Goal: Information Seeking & Learning: Learn about a topic

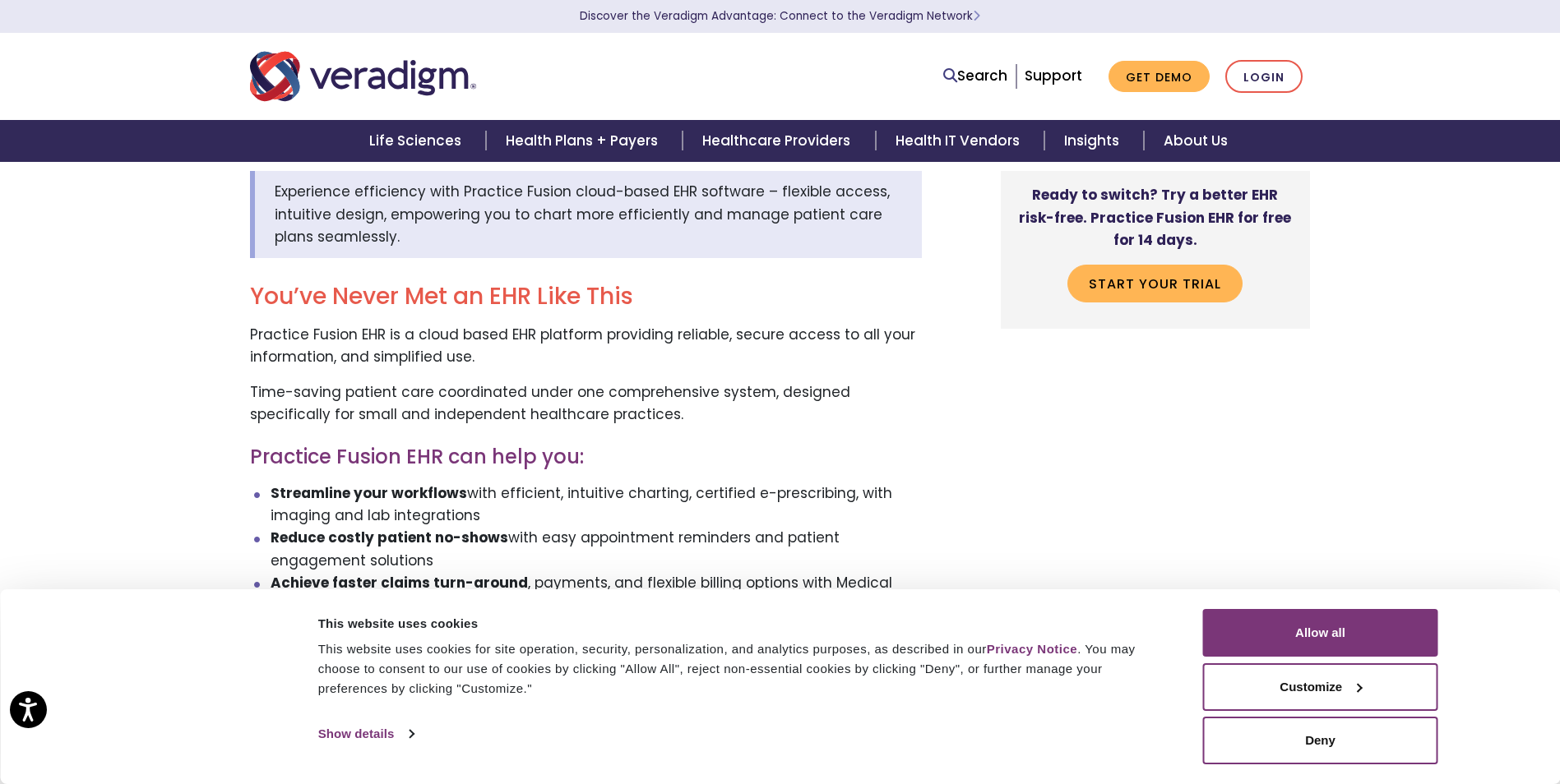
scroll to position [89, 0]
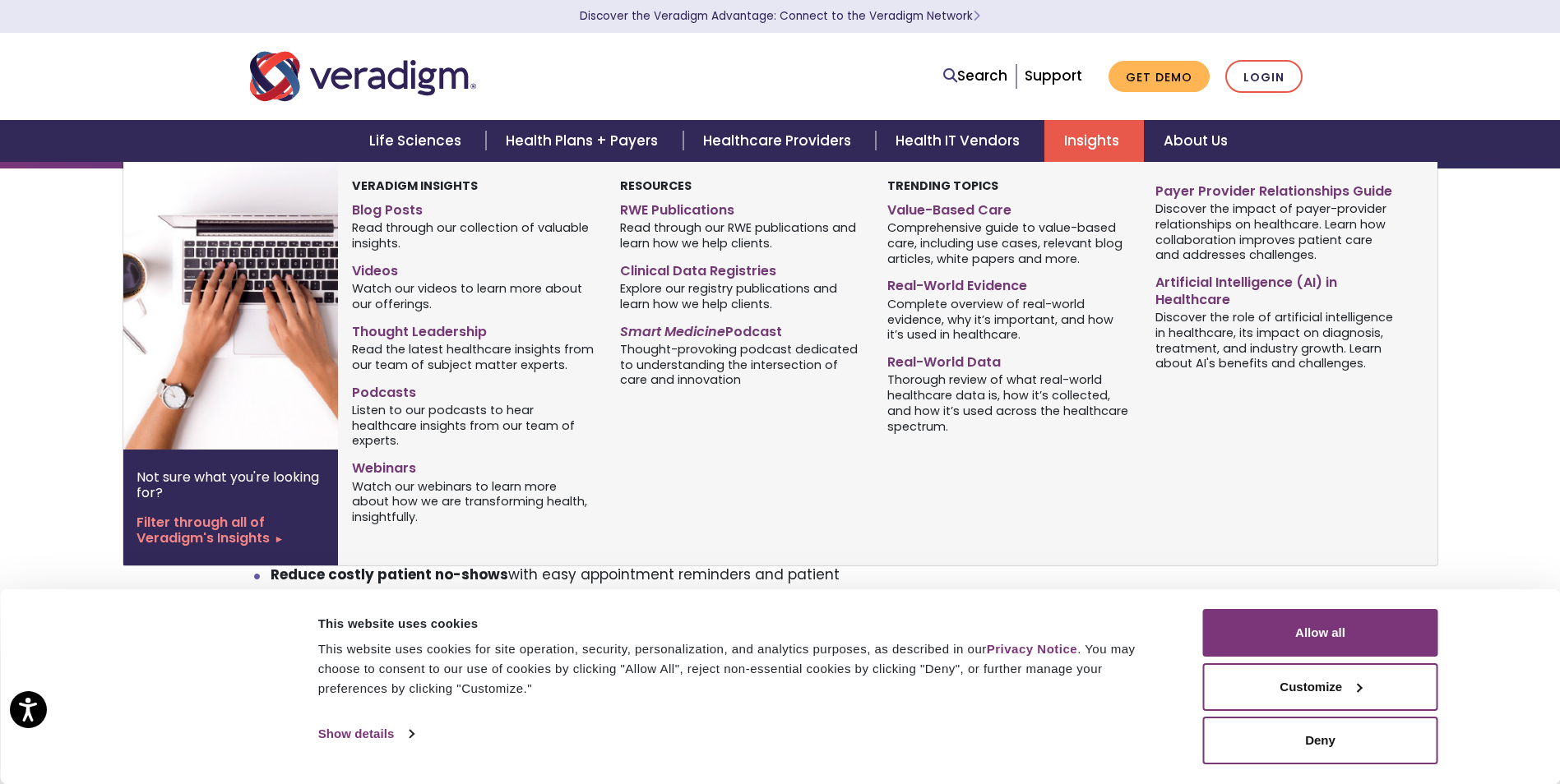
click at [1054, 136] on link "Insights" at bounding box center [1094, 141] width 99 height 42
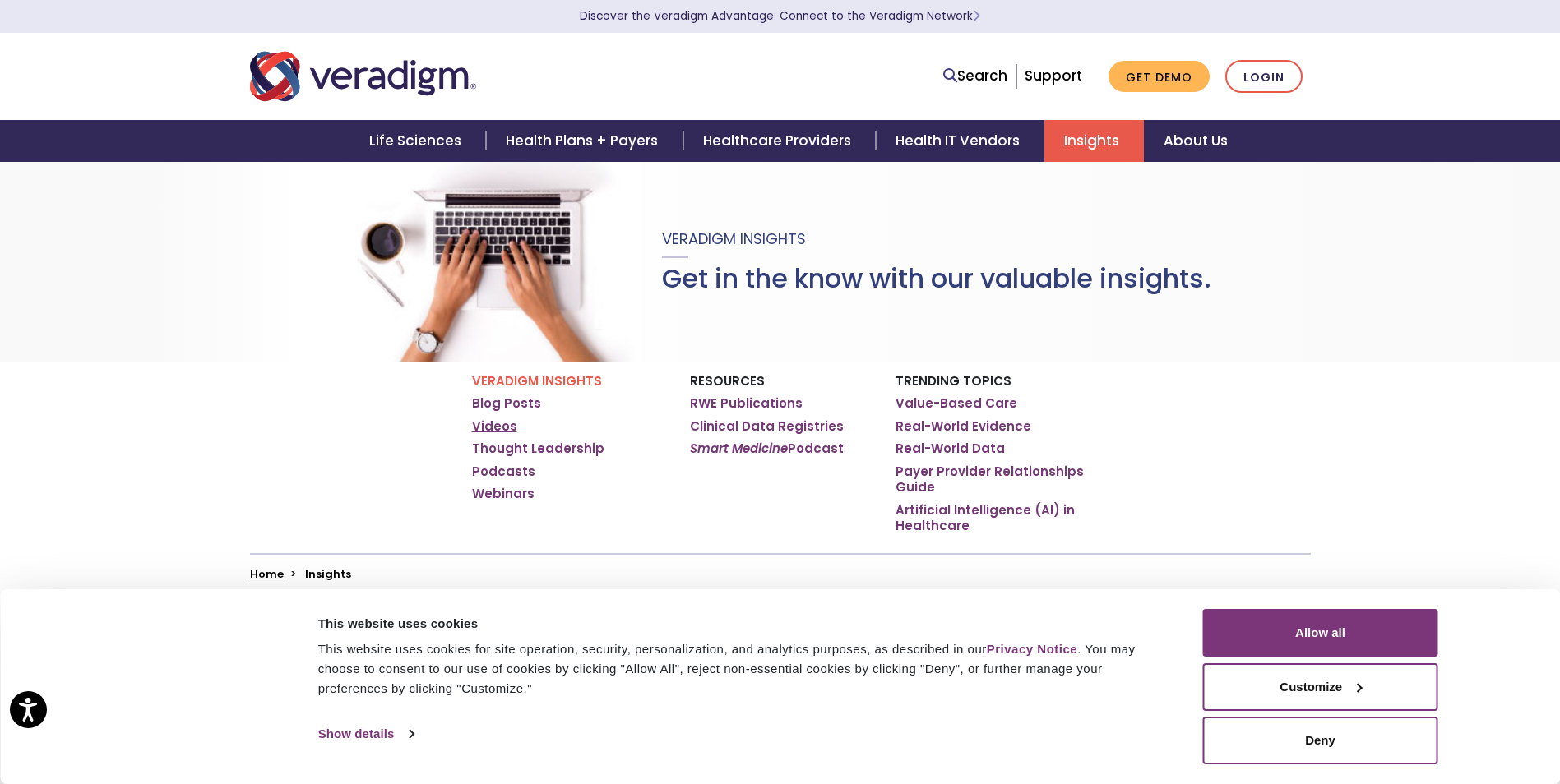
click at [493, 429] on link "Videos" at bounding box center [495, 426] width 45 height 16
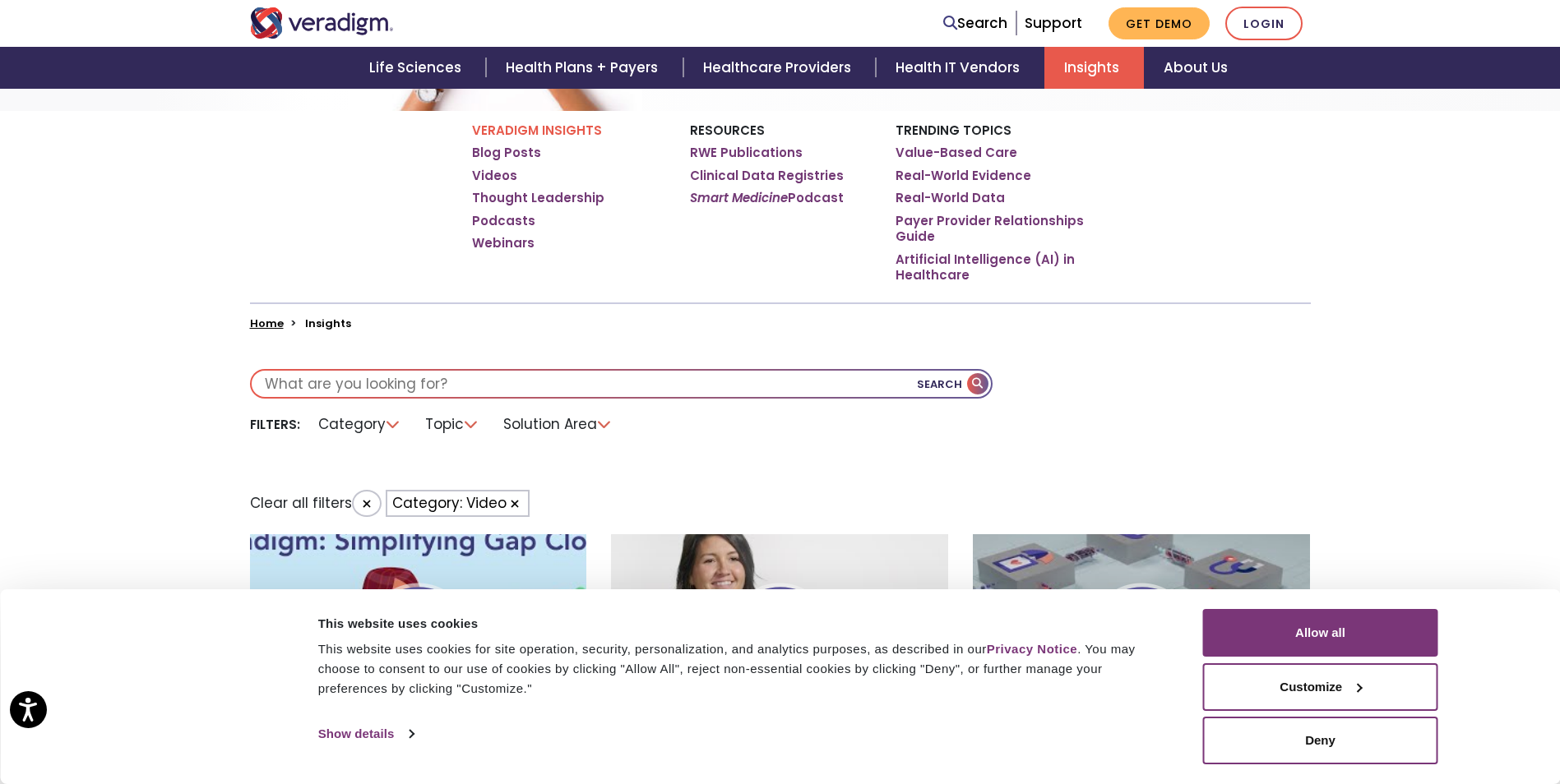
scroll to position [247, 0]
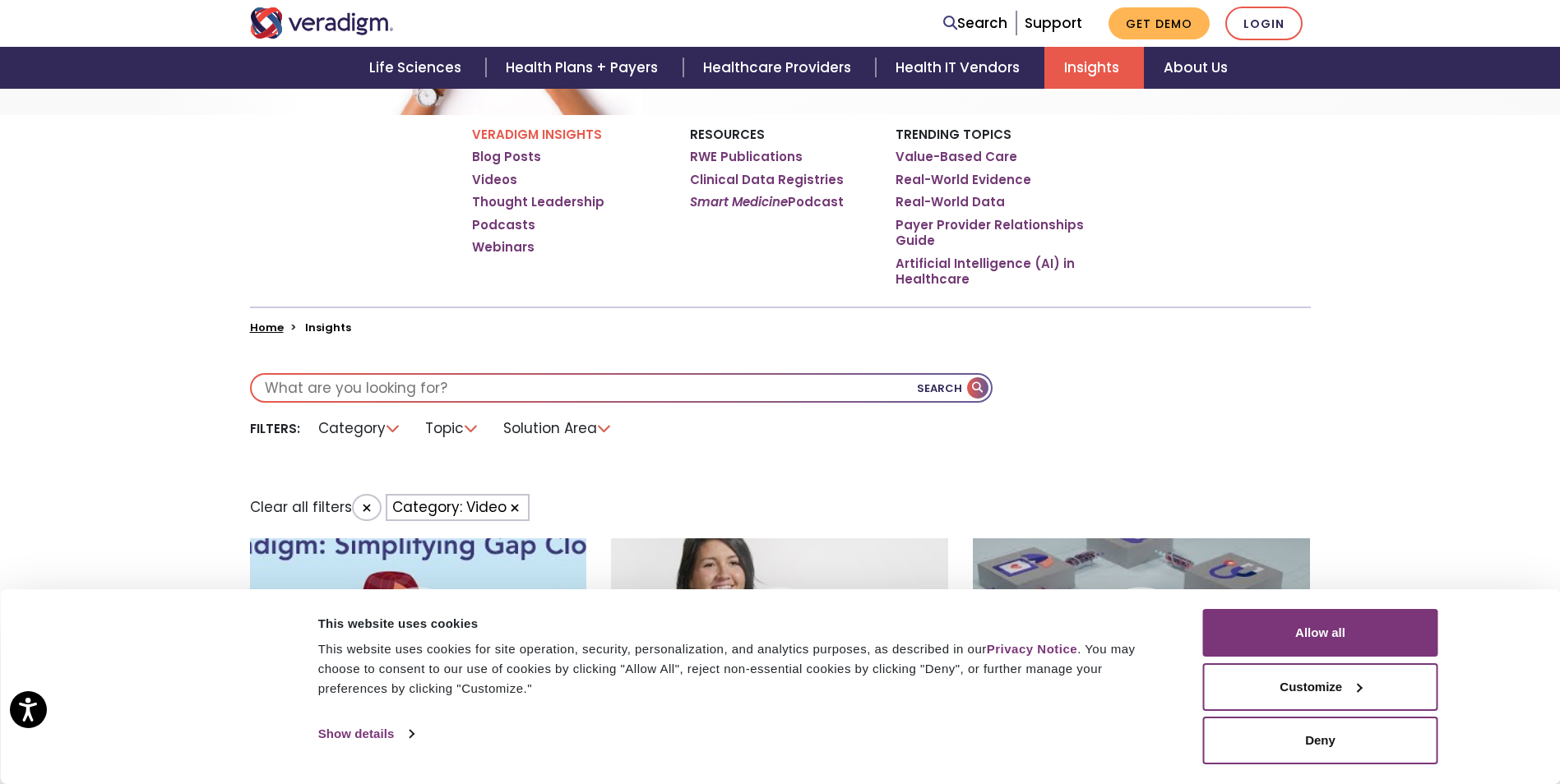
click at [392, 428] on li "Category" at bounding box center [360, 429] width 103 height 25
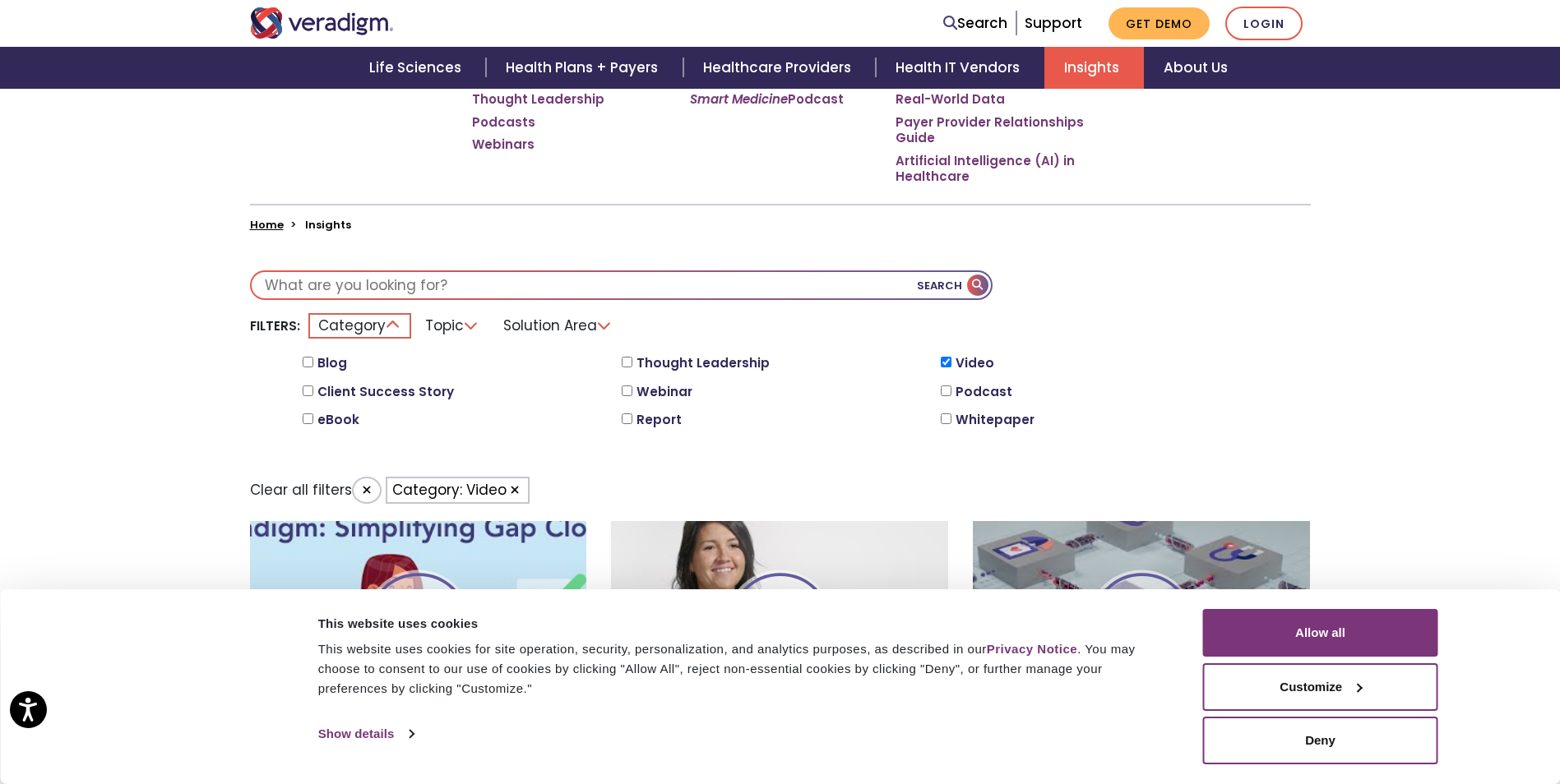
scroll to position [329, 0]
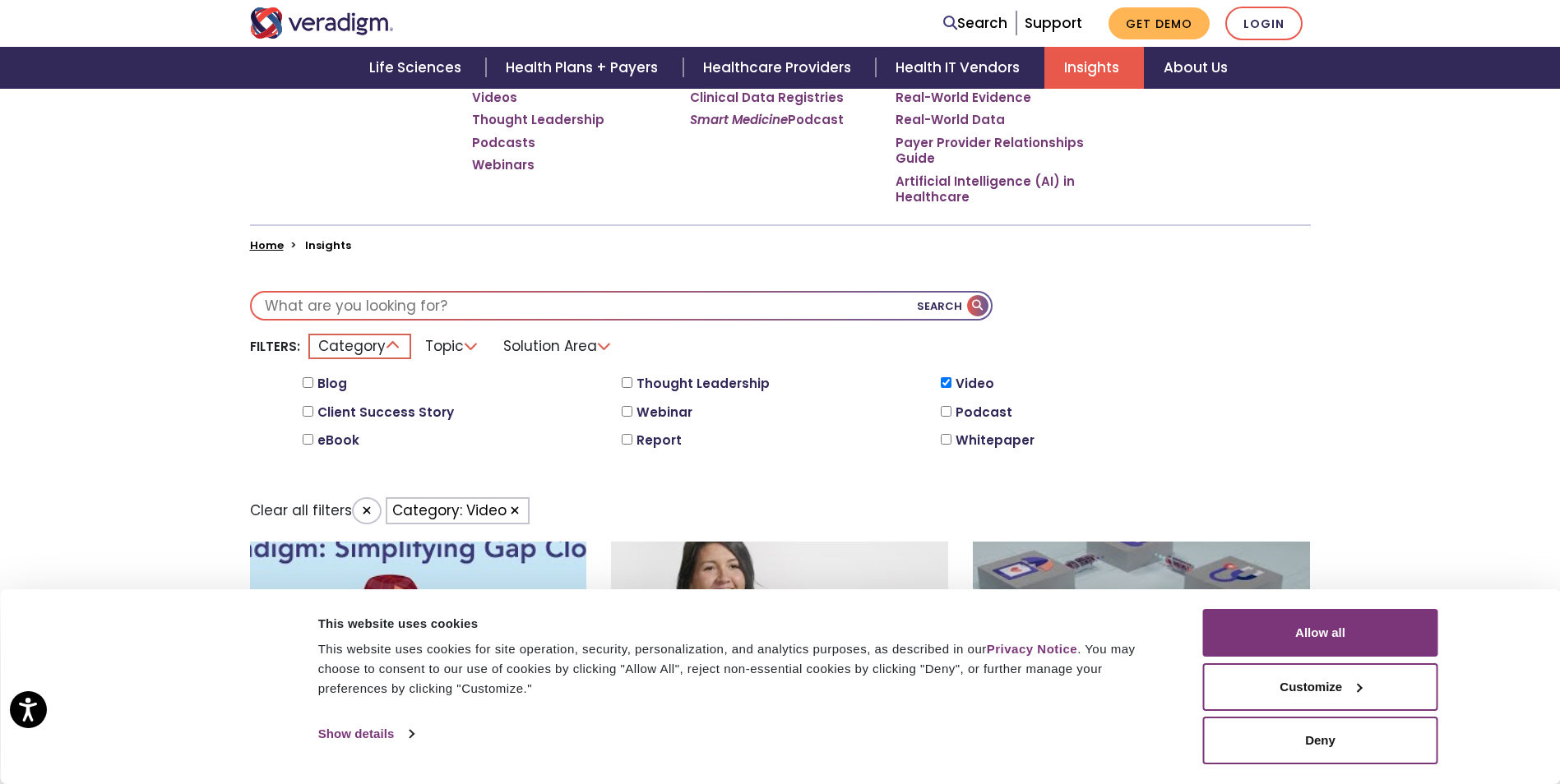
click at [446, 355] on li "Topic" at bounding box center [452, 346] width 74 height 25
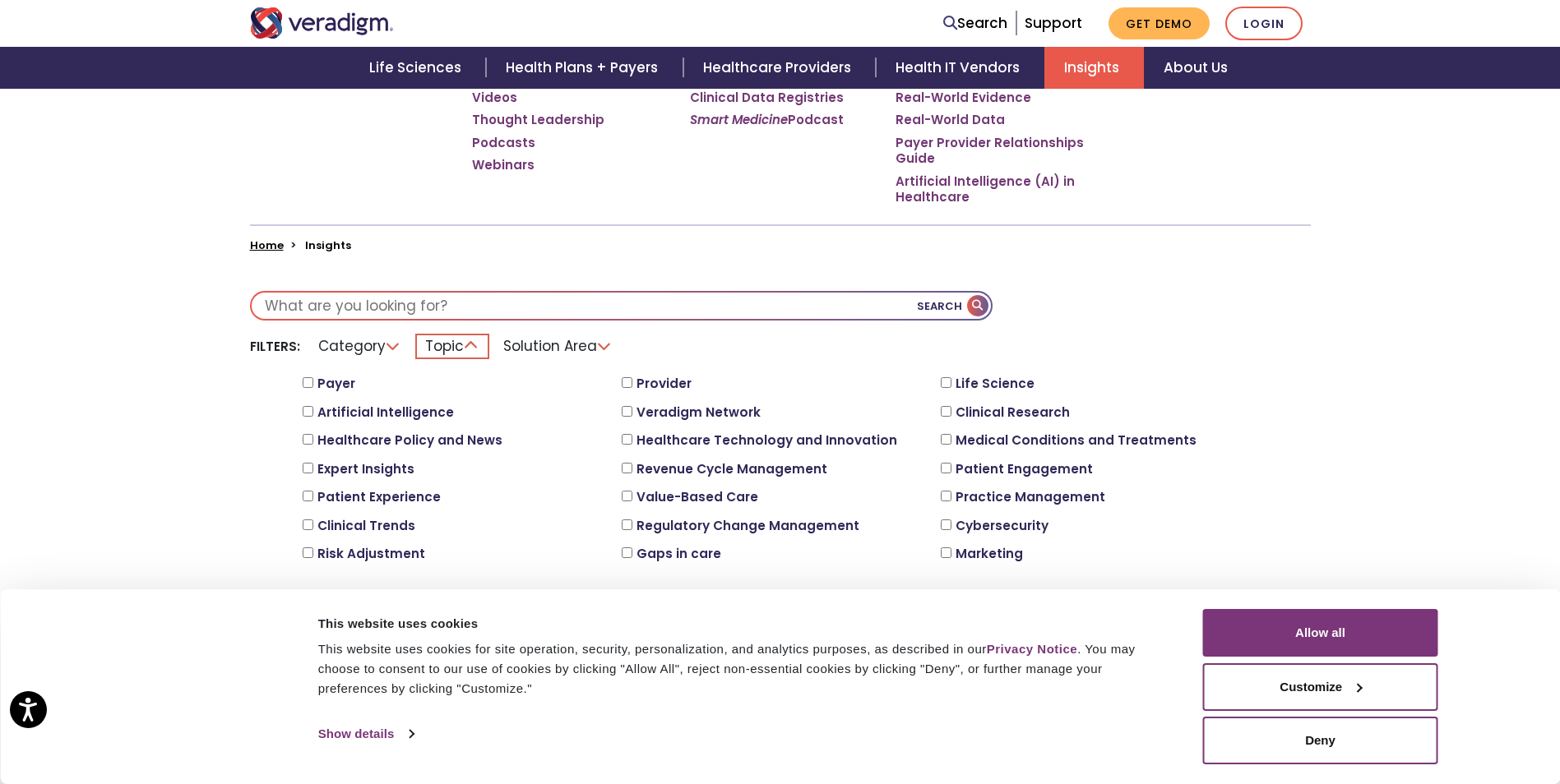
click at [380, 352] on li "Category" at bounding box center [360, 346] width 103 height 25
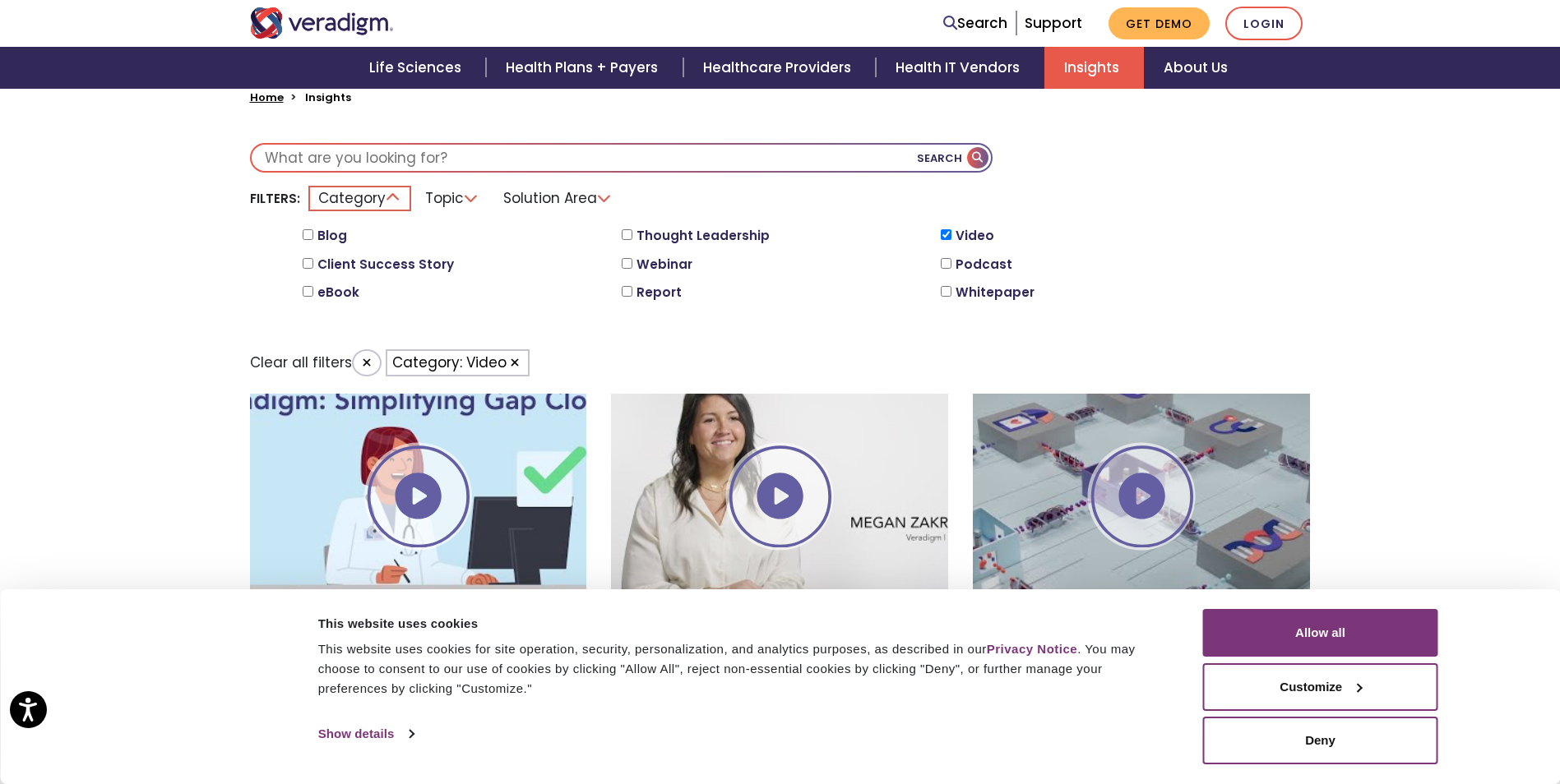
scroll to position [576, 0]
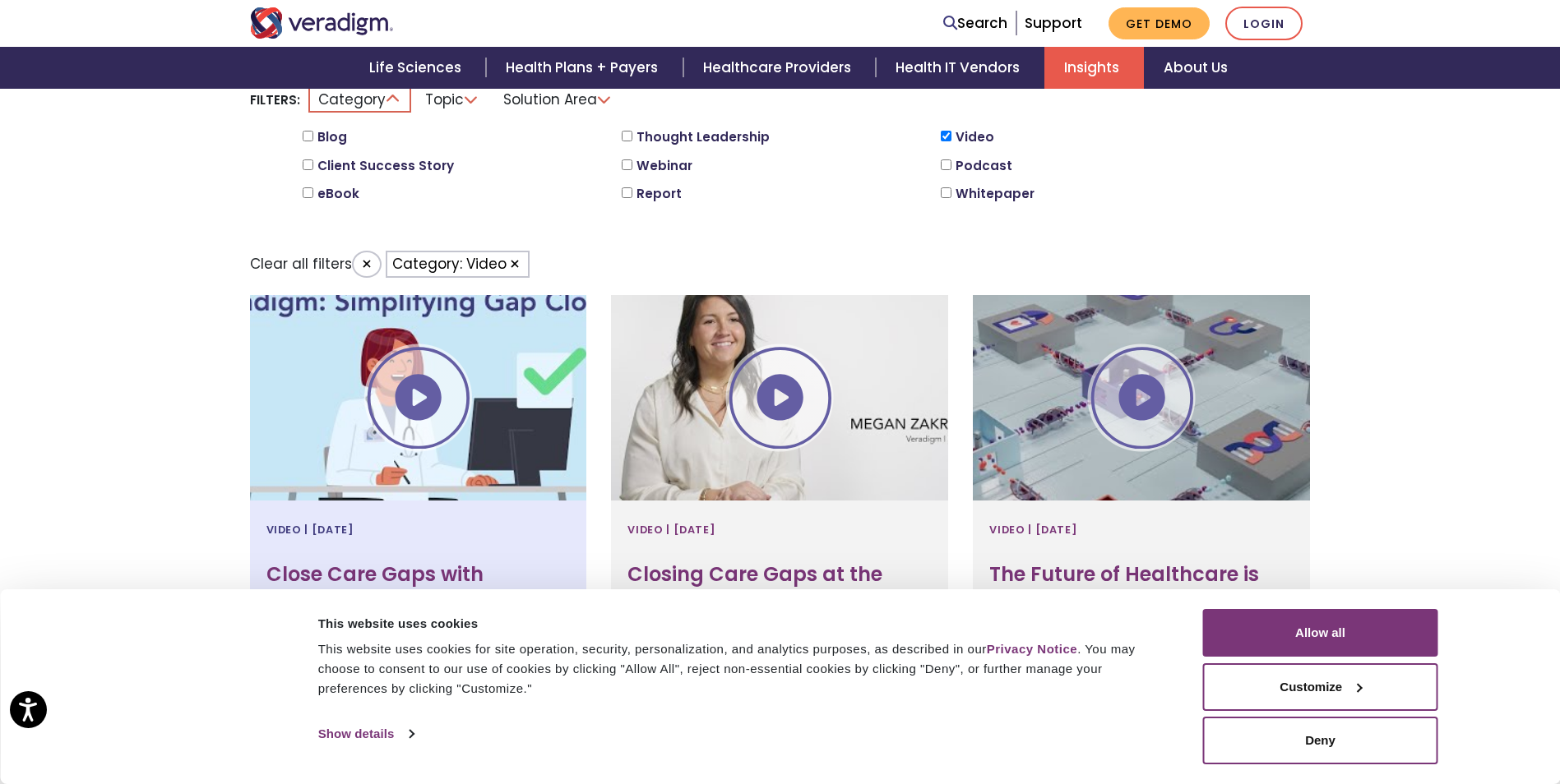
click at [415, 405] on div at bounding box center [418, 398] width 337 height 205
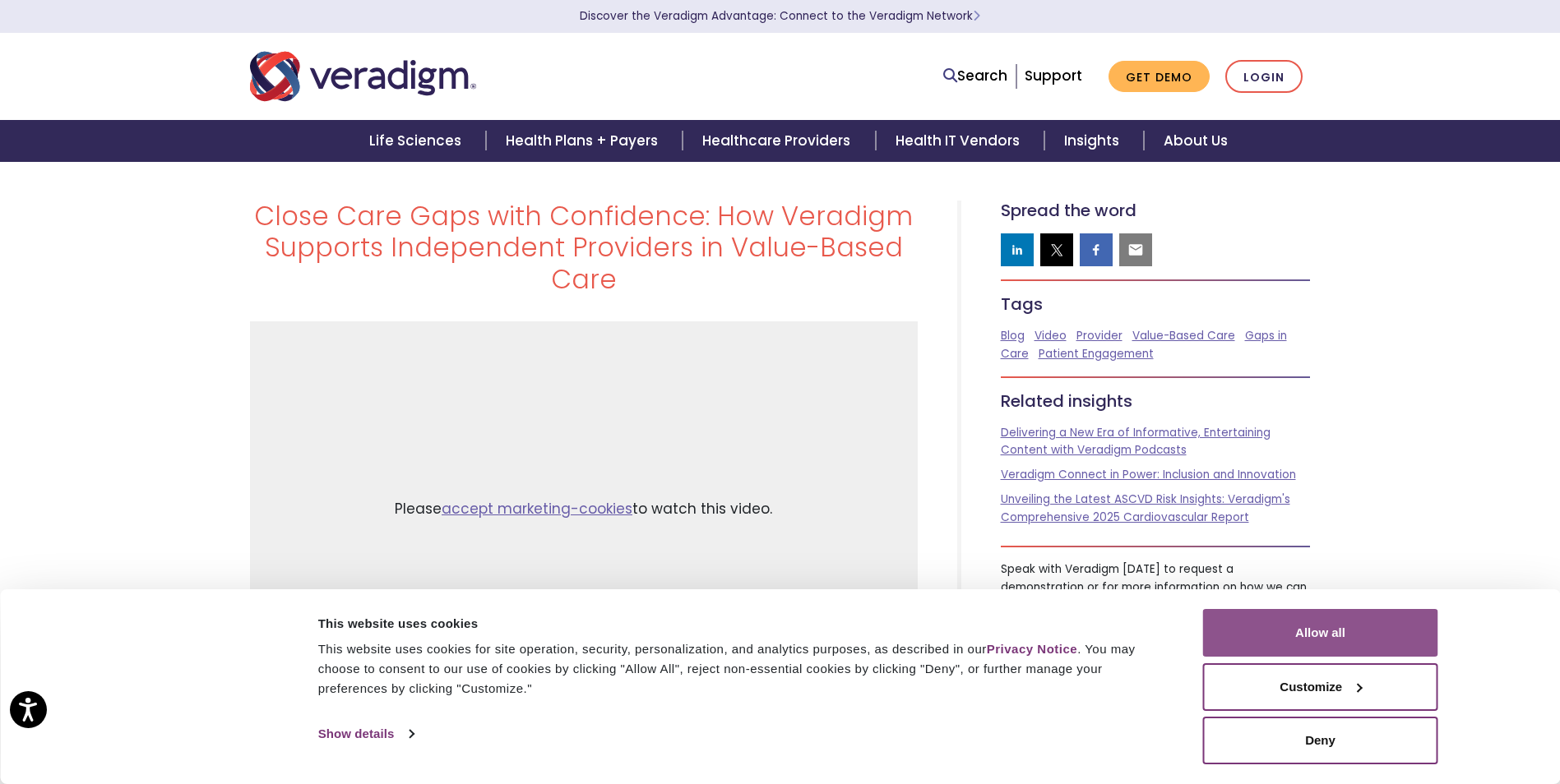
click at [1387, 624] on button "Allow all" at bounding box center [1320, 633] width 235 height 48
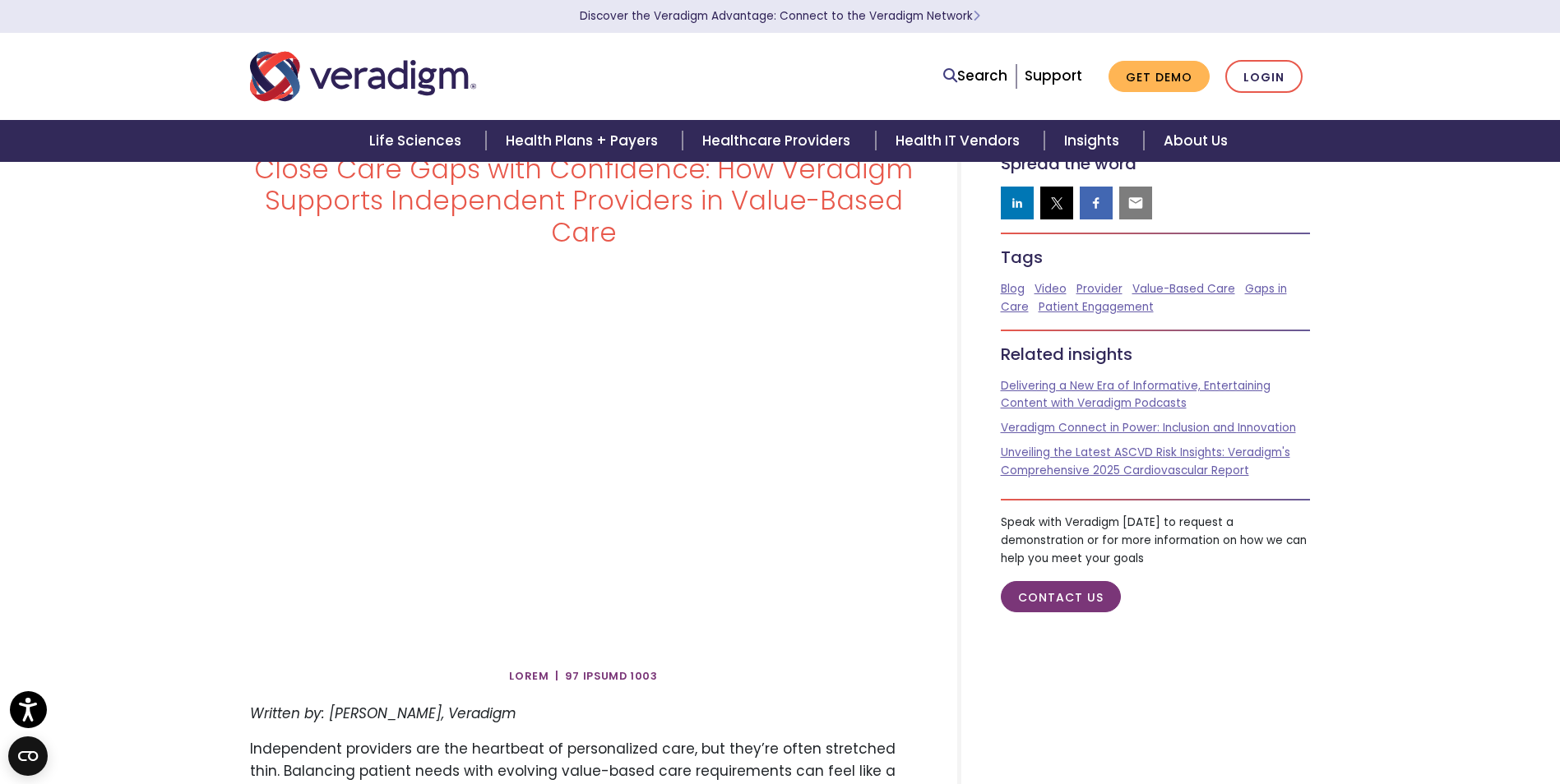
scroll to position [82, 0]
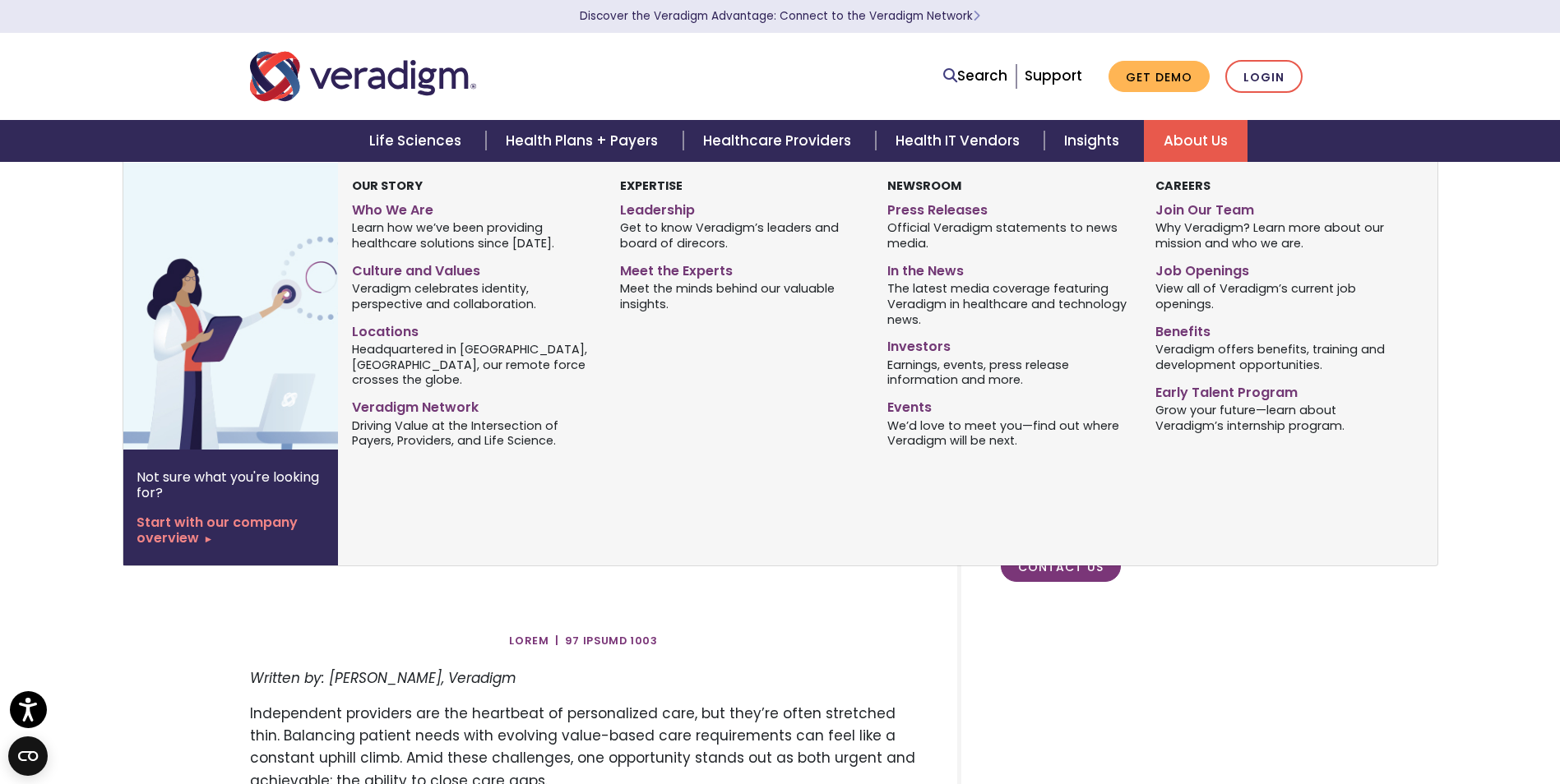
click at [1197, 148] on link "About Us" at bounding box center [1195, 141] width 104 height 42
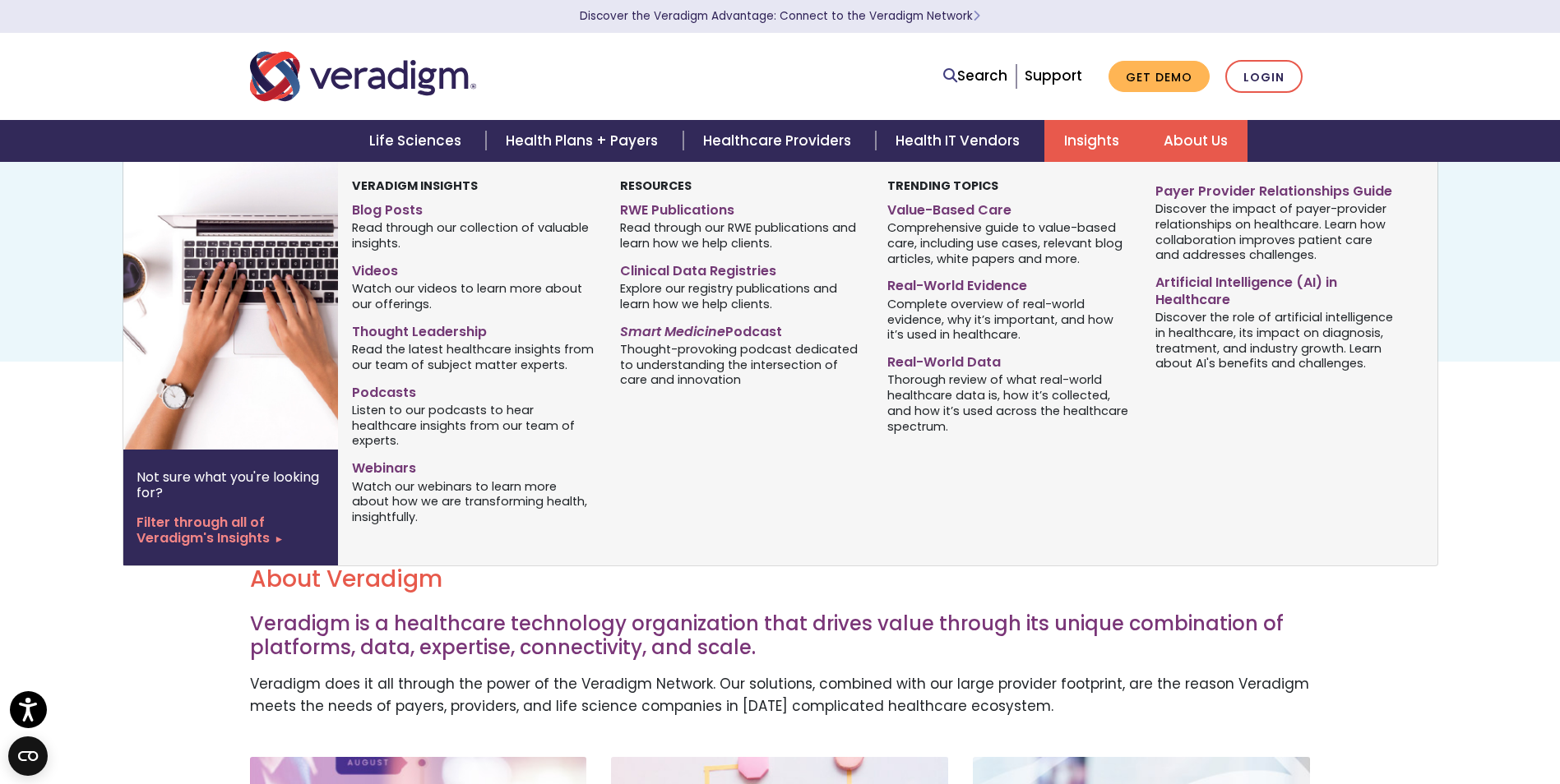
click at [1079, 145] on link "Insights" at bounding box center [1094, 141] width 99 height 42
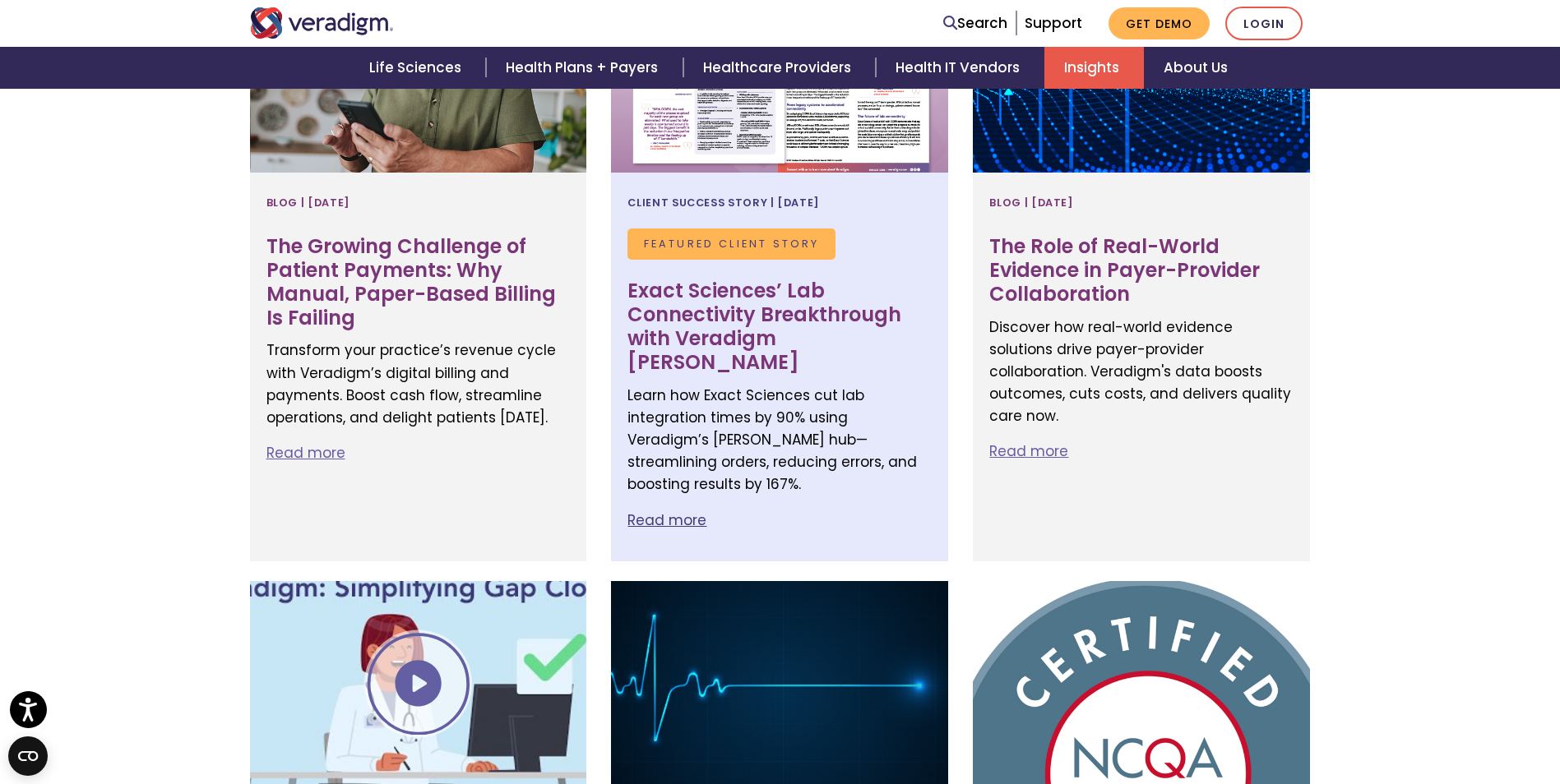
scroll to position [740, 0]
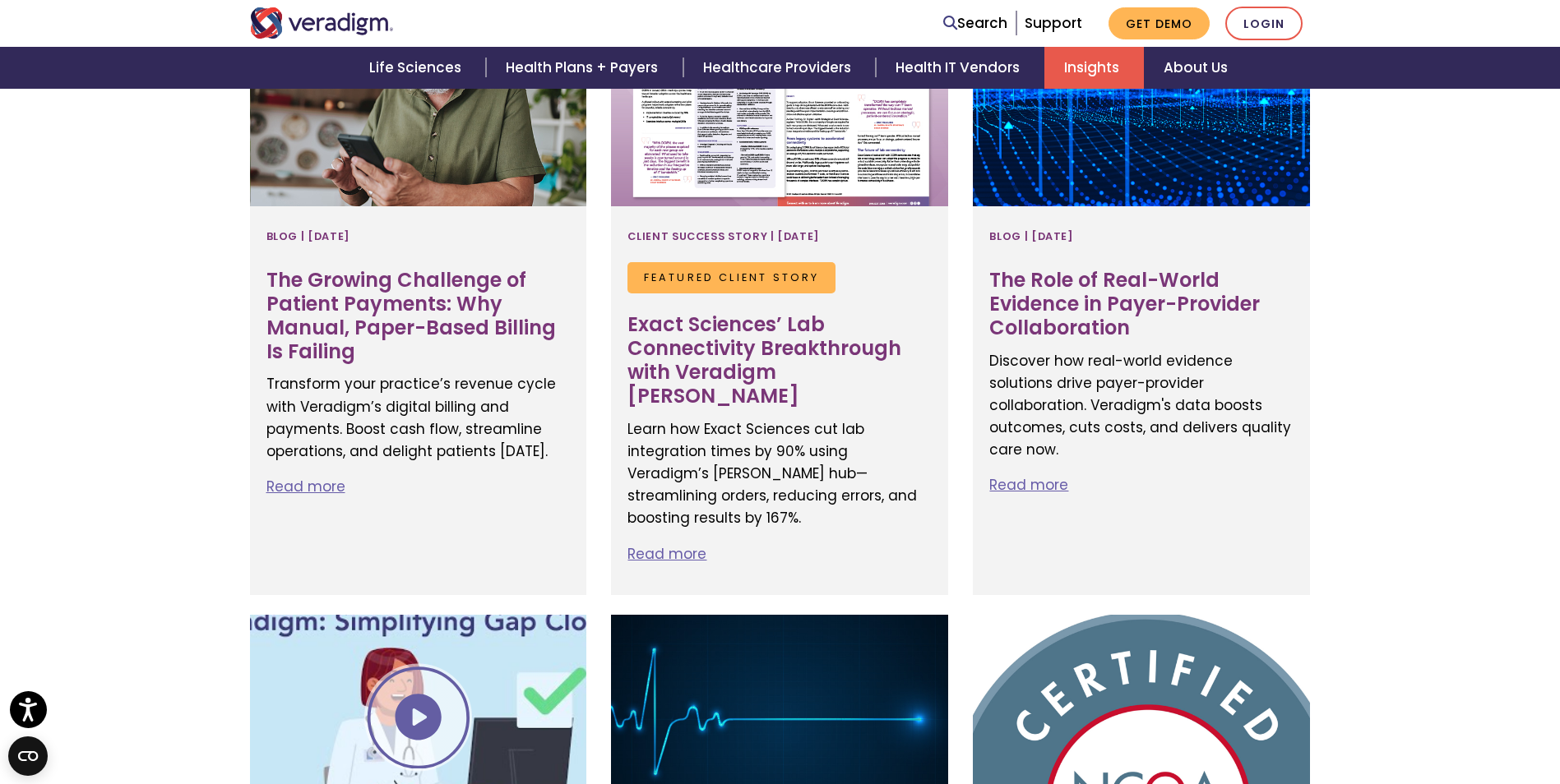
click at [849, 661] on div at bounding box center [780, 717] width 337 height 205
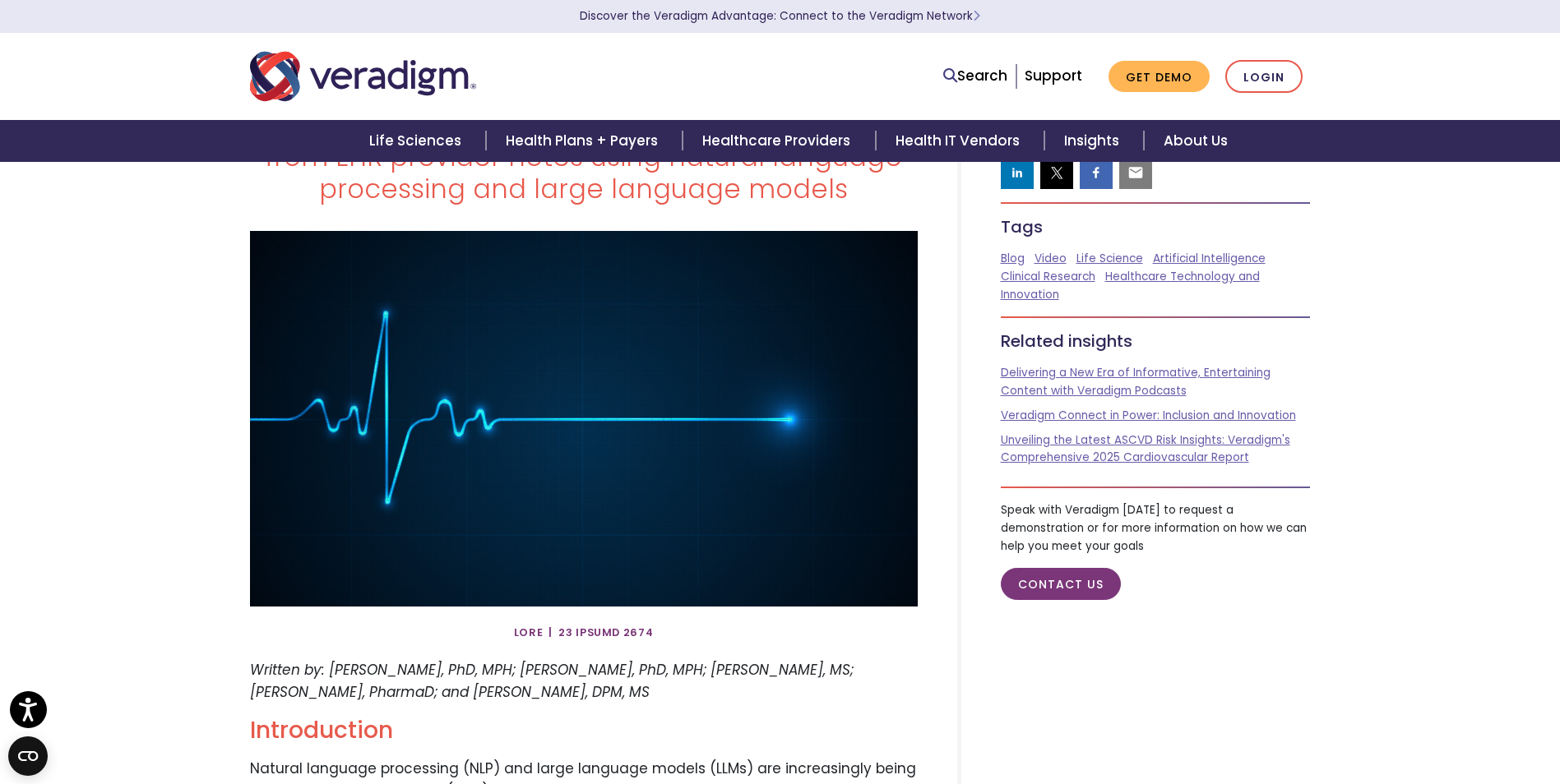
scroll to position [164, 0]
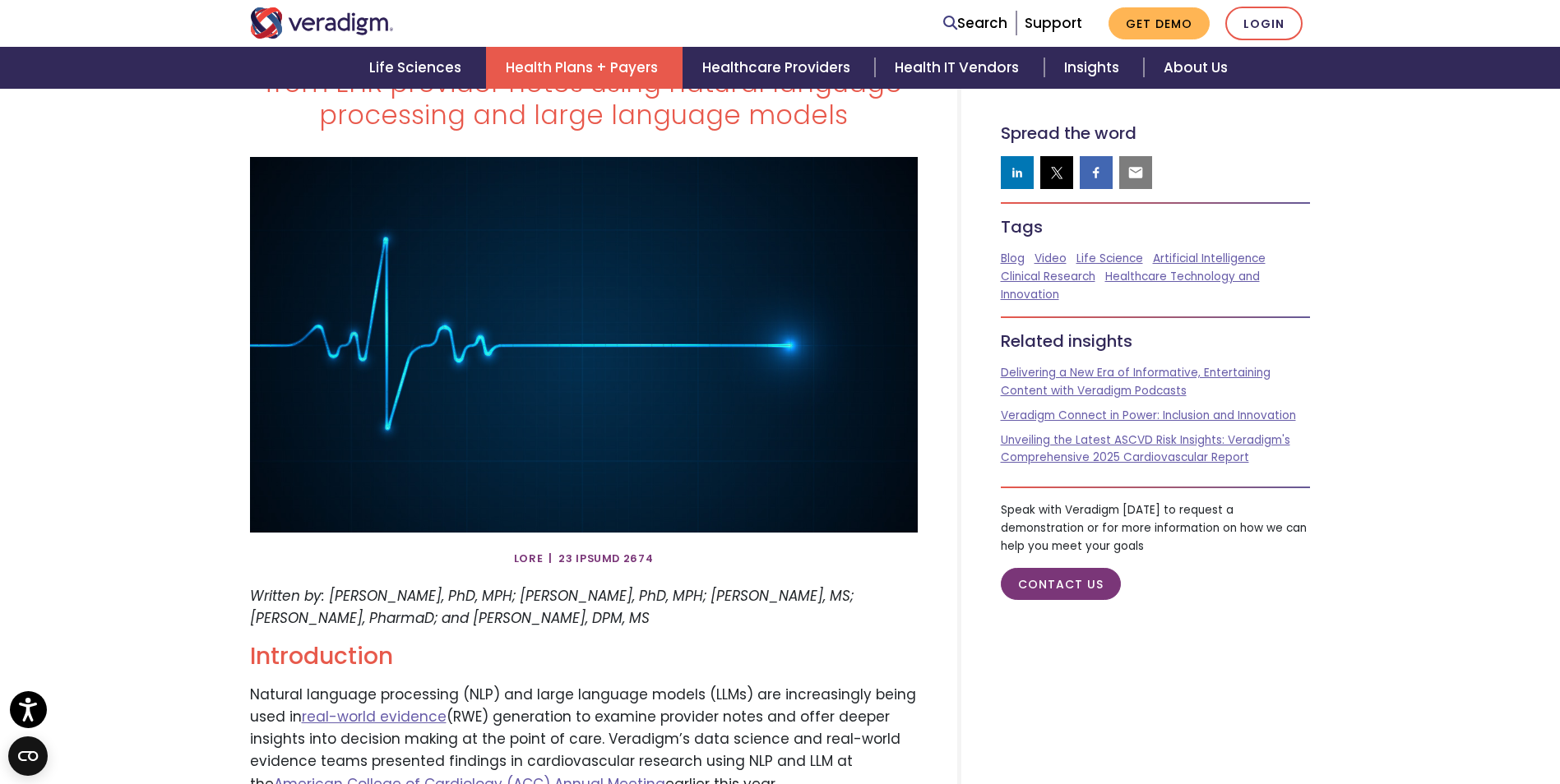
click at [594, 77] on link "Health Plans + Payers" at bounding box center [584, 68] width 196 height 42
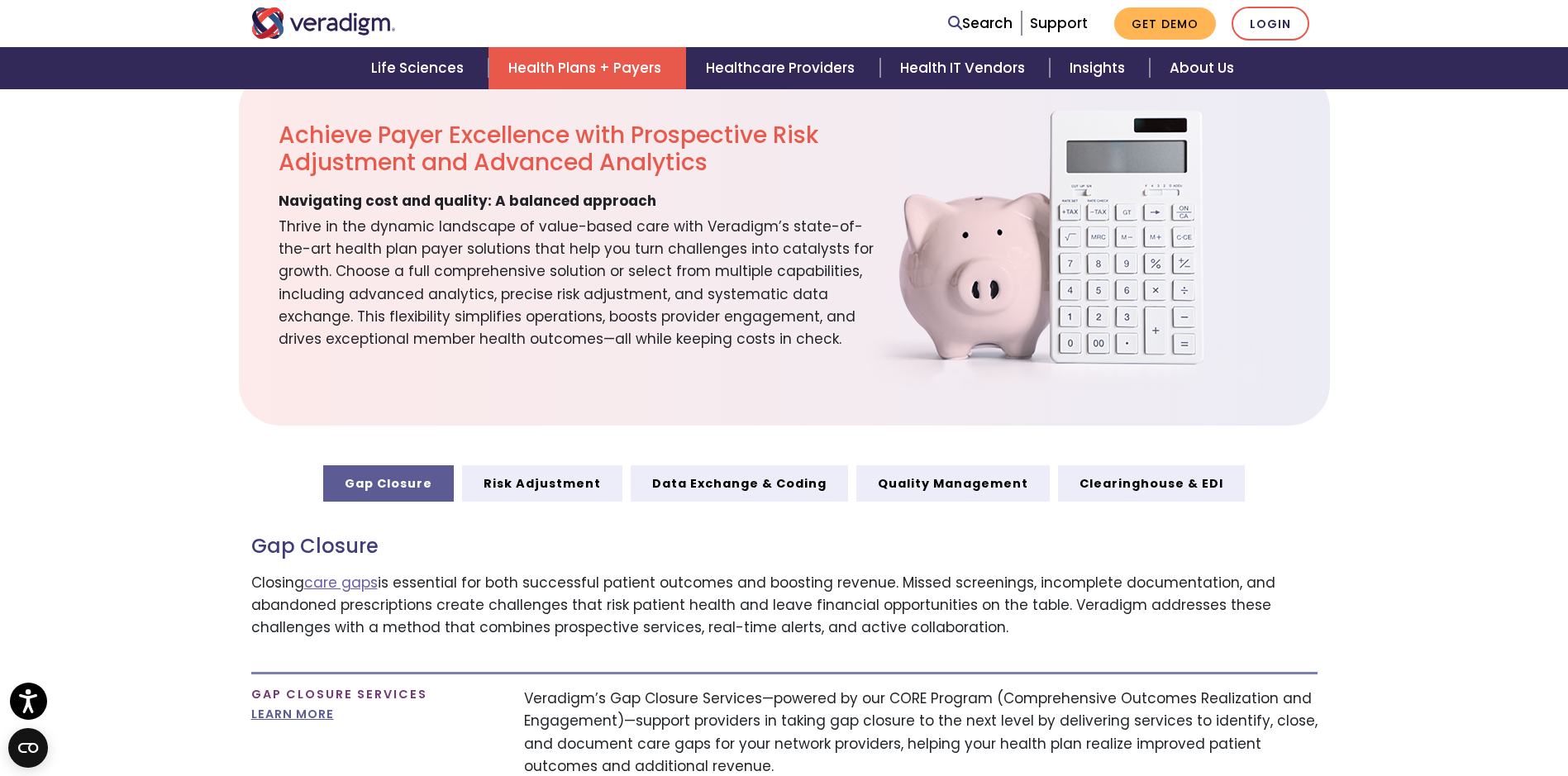
scroll to position [579, 0]
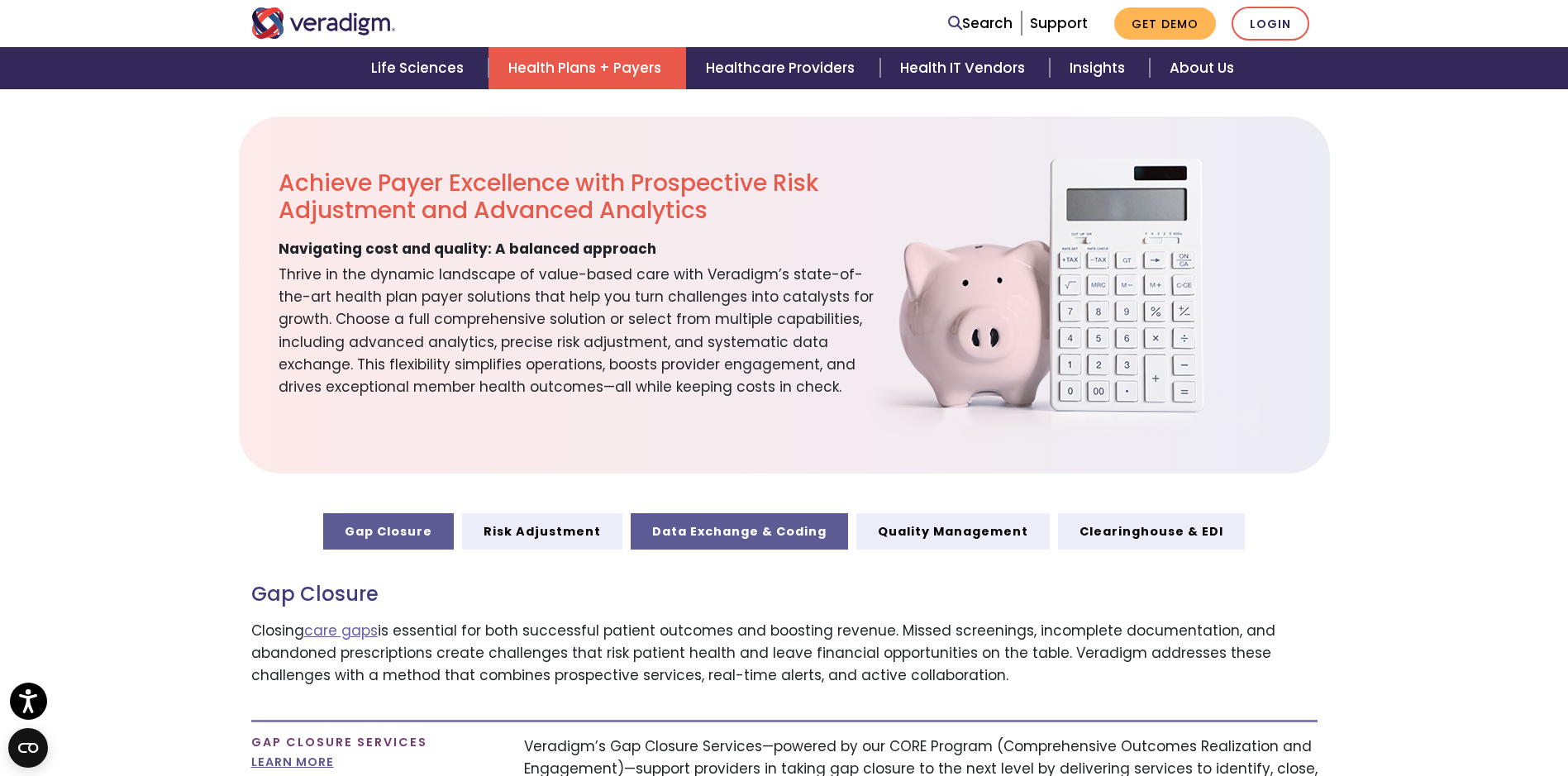
click at [707, 523] on link "Data Exchange & Coding" at bounding box center [739, 532] width 217 height 36
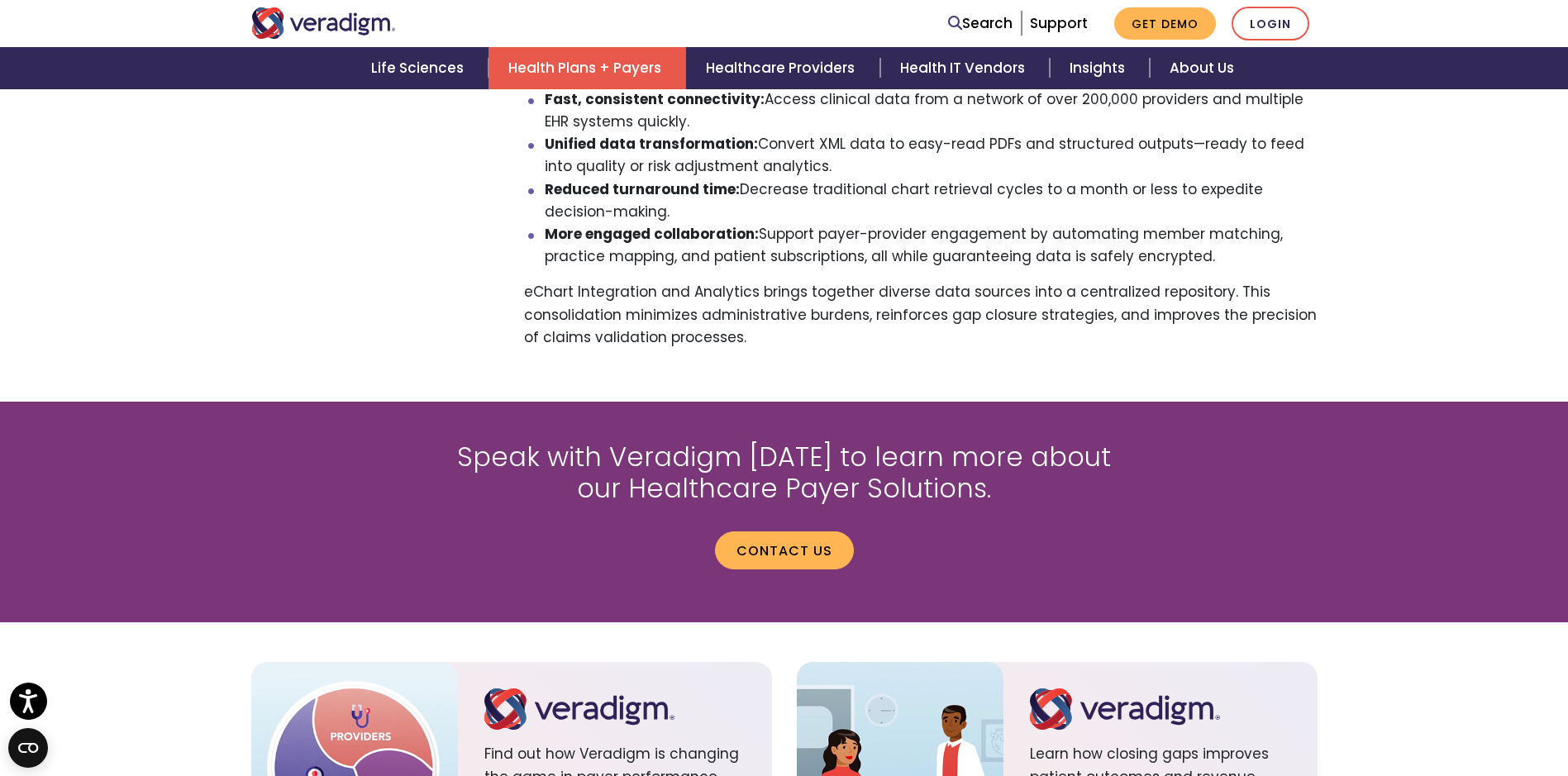
scroll to position [1983, 0]
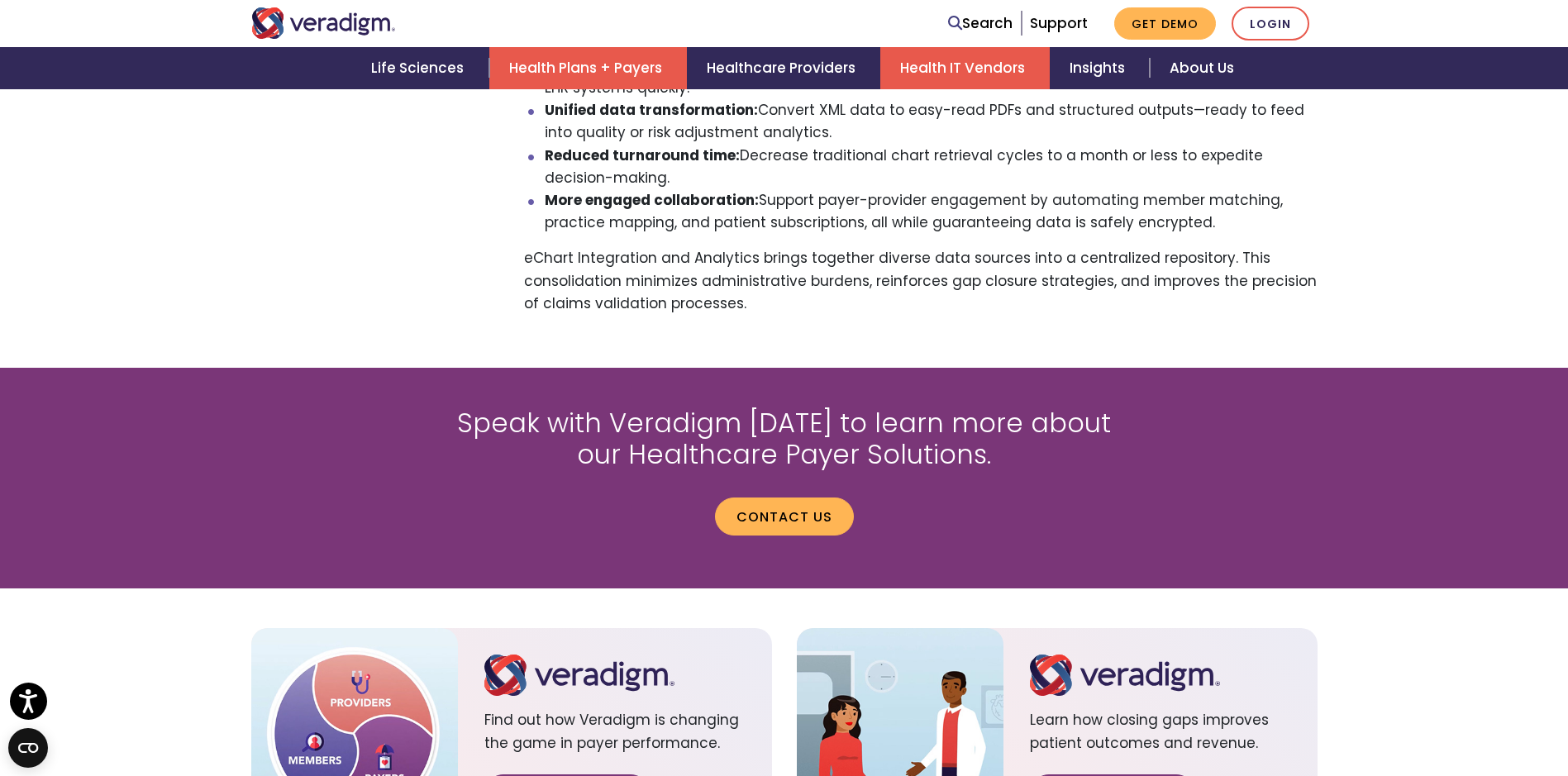
click at [932, 81] on link "Health IT Vendors" at bounding box center [965, 68] width 169 height 43
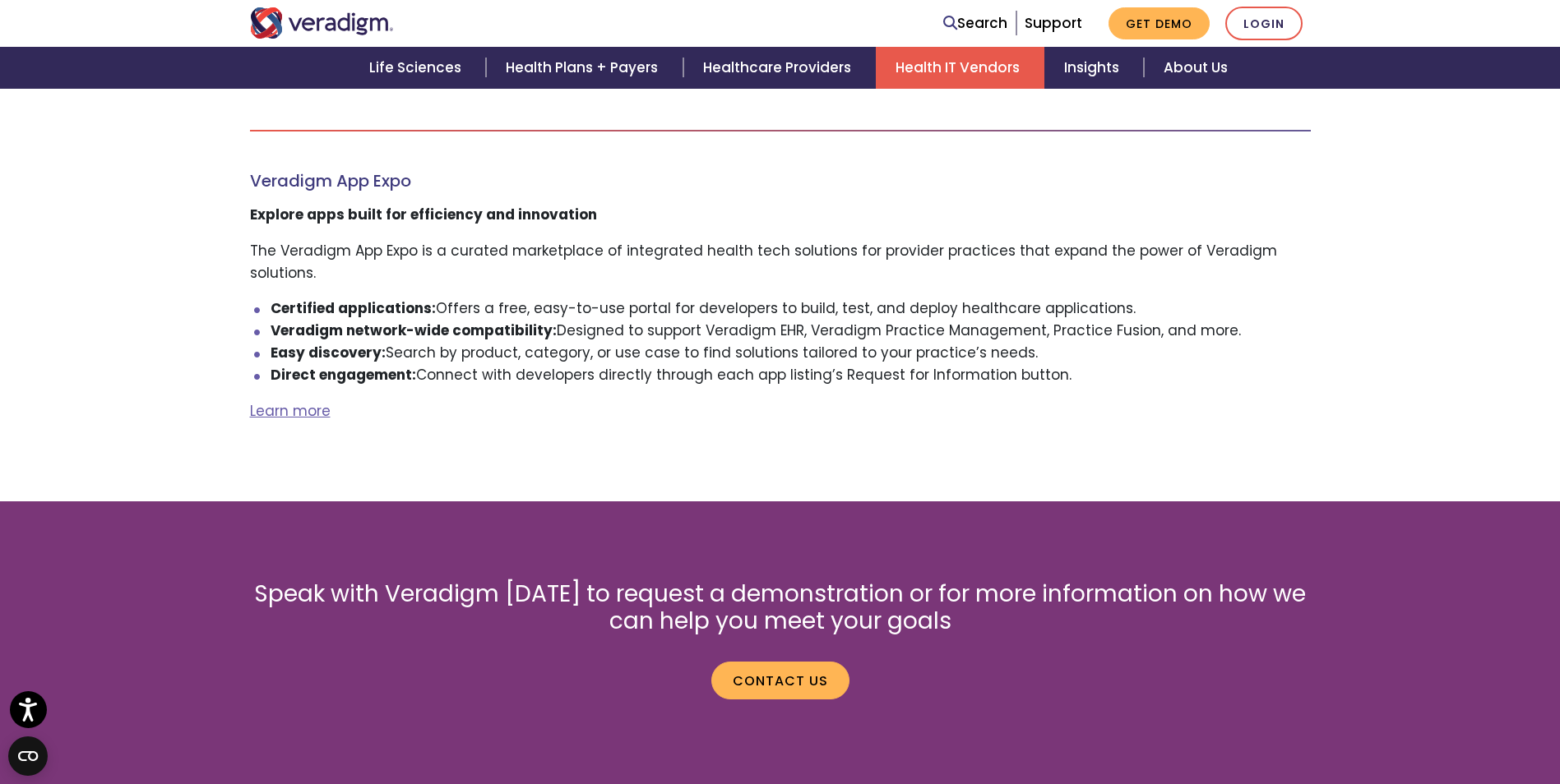
scroll to position [2173, 0]
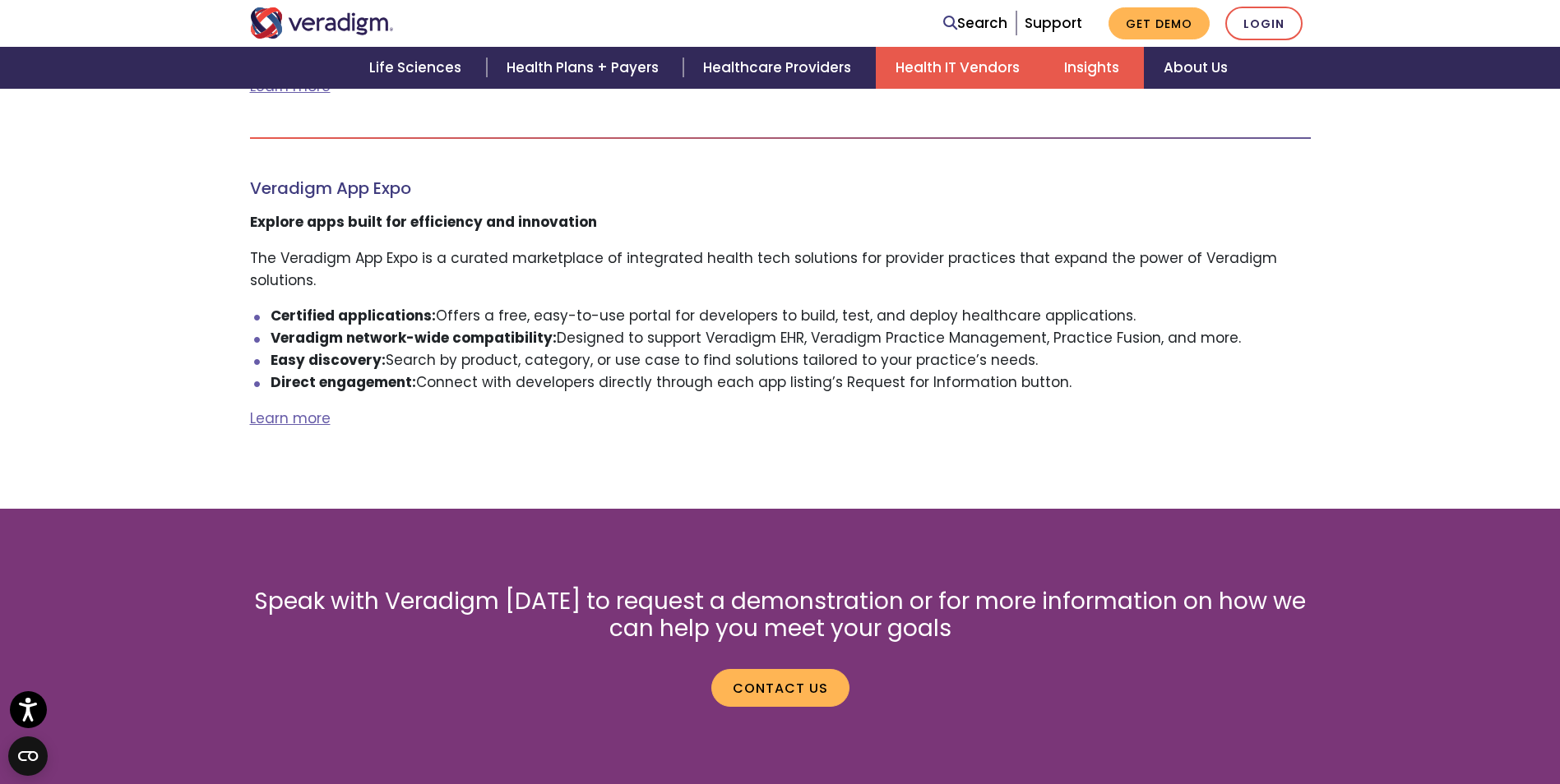
click at [1088, 69] on link "Insights" at bounding box center [1094, 68] width 99 height 42
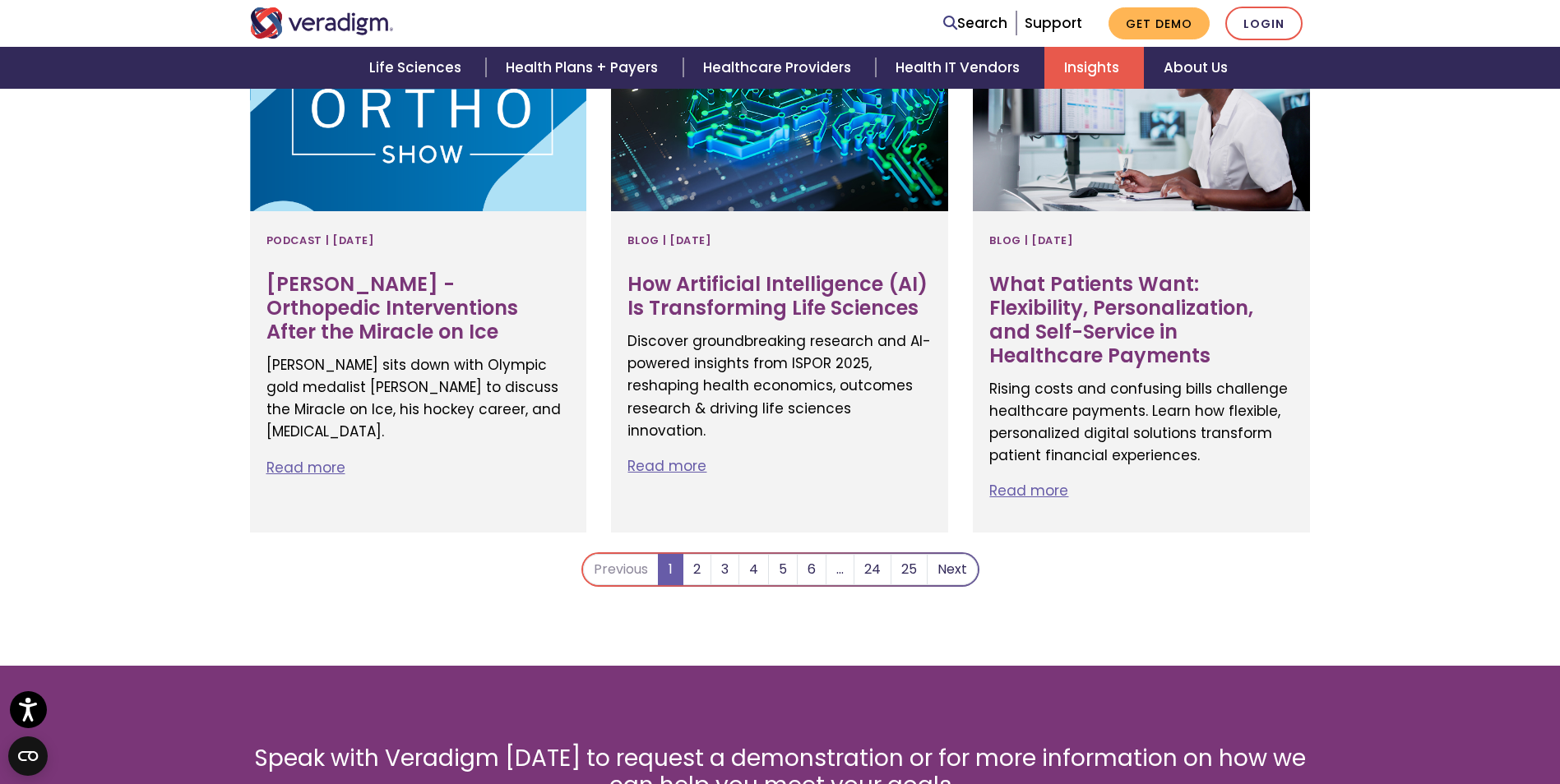
scroll to position [3206, 0]
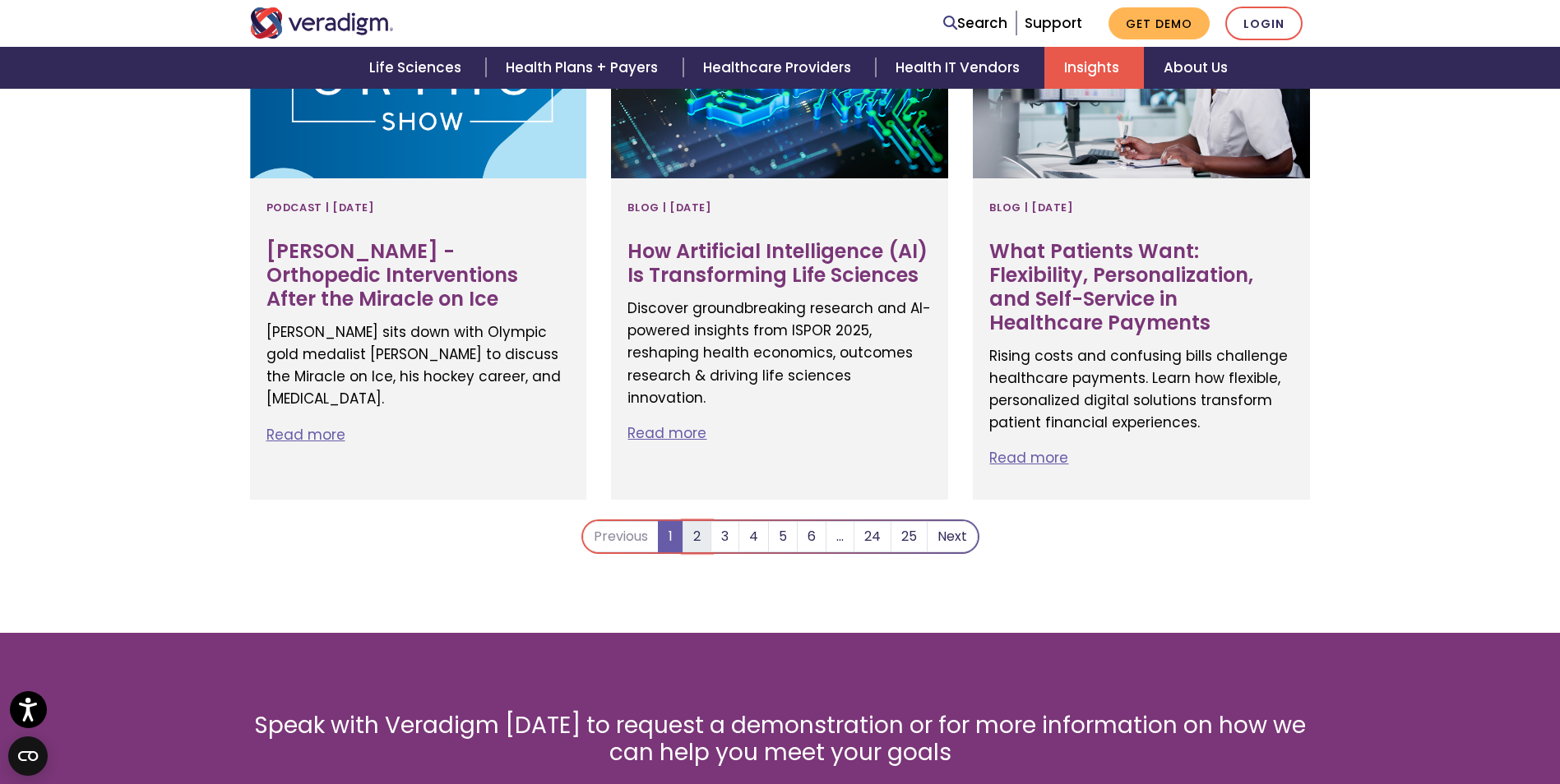
click at [706, 521] on link "2" at bounding box center [697, 536] width 29 height 32
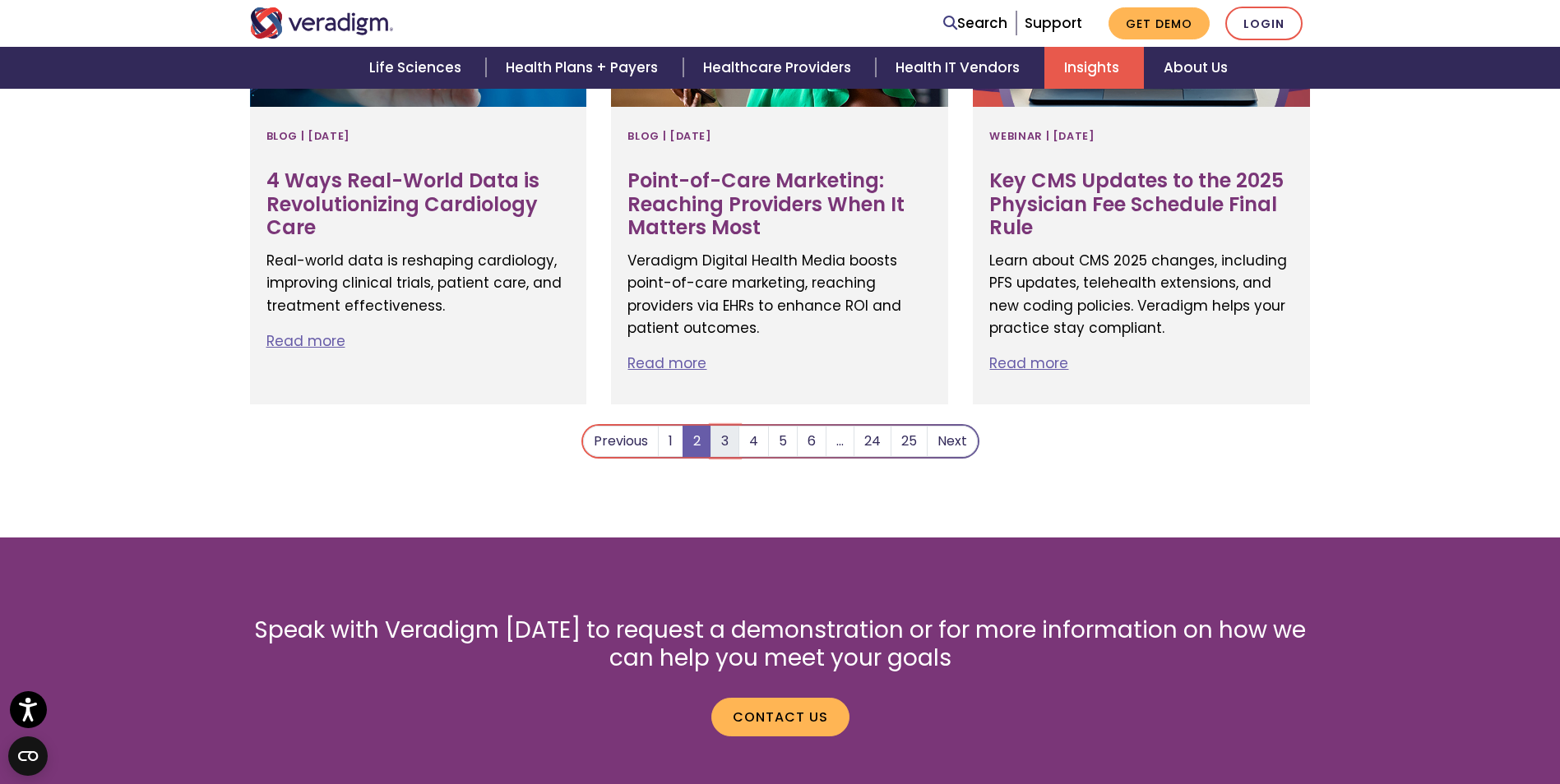
click at [720, 426] on link "3" at bounding box center [725, 442] width 29 height 32
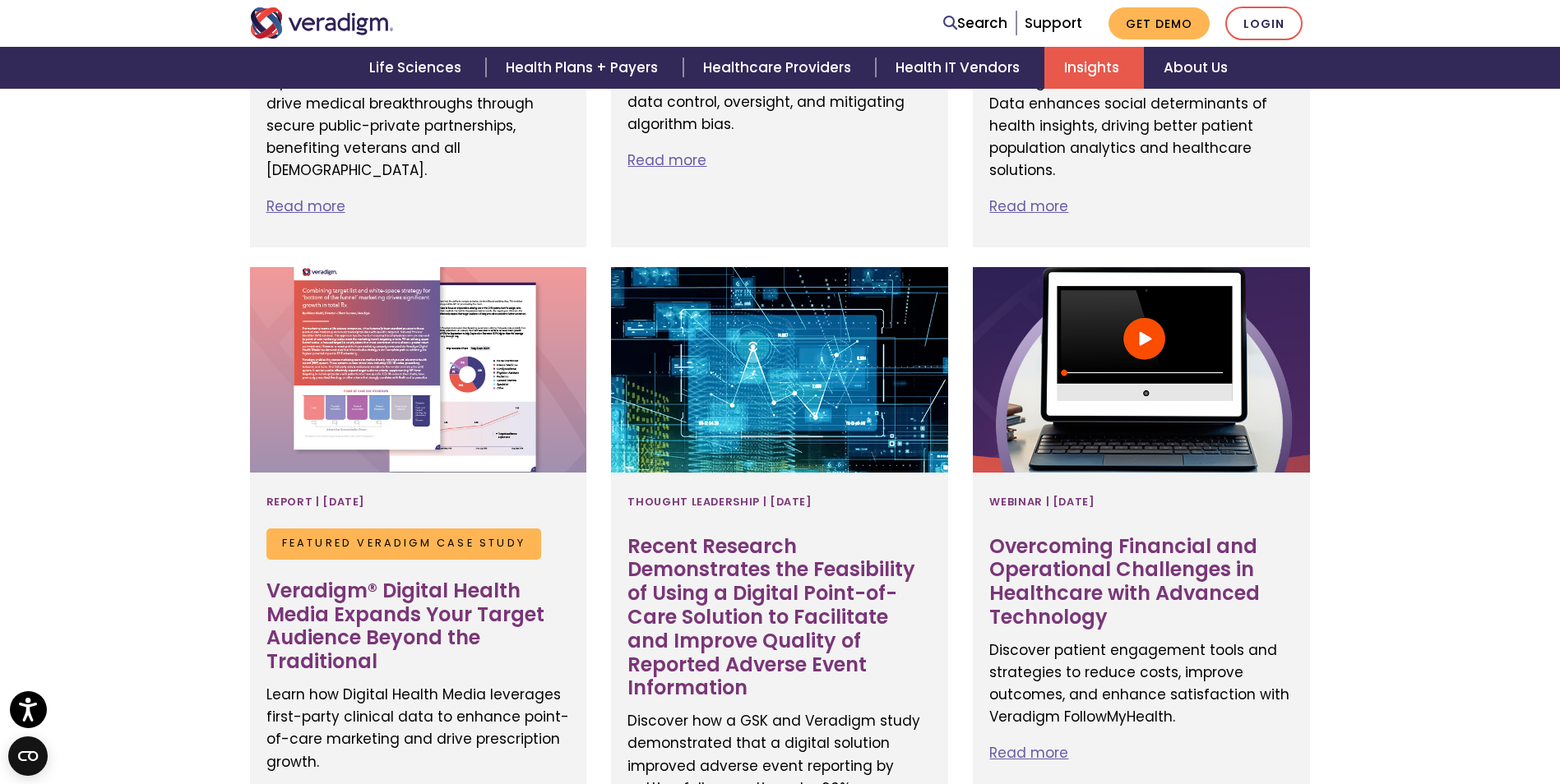
scroll to position [2138, 0]
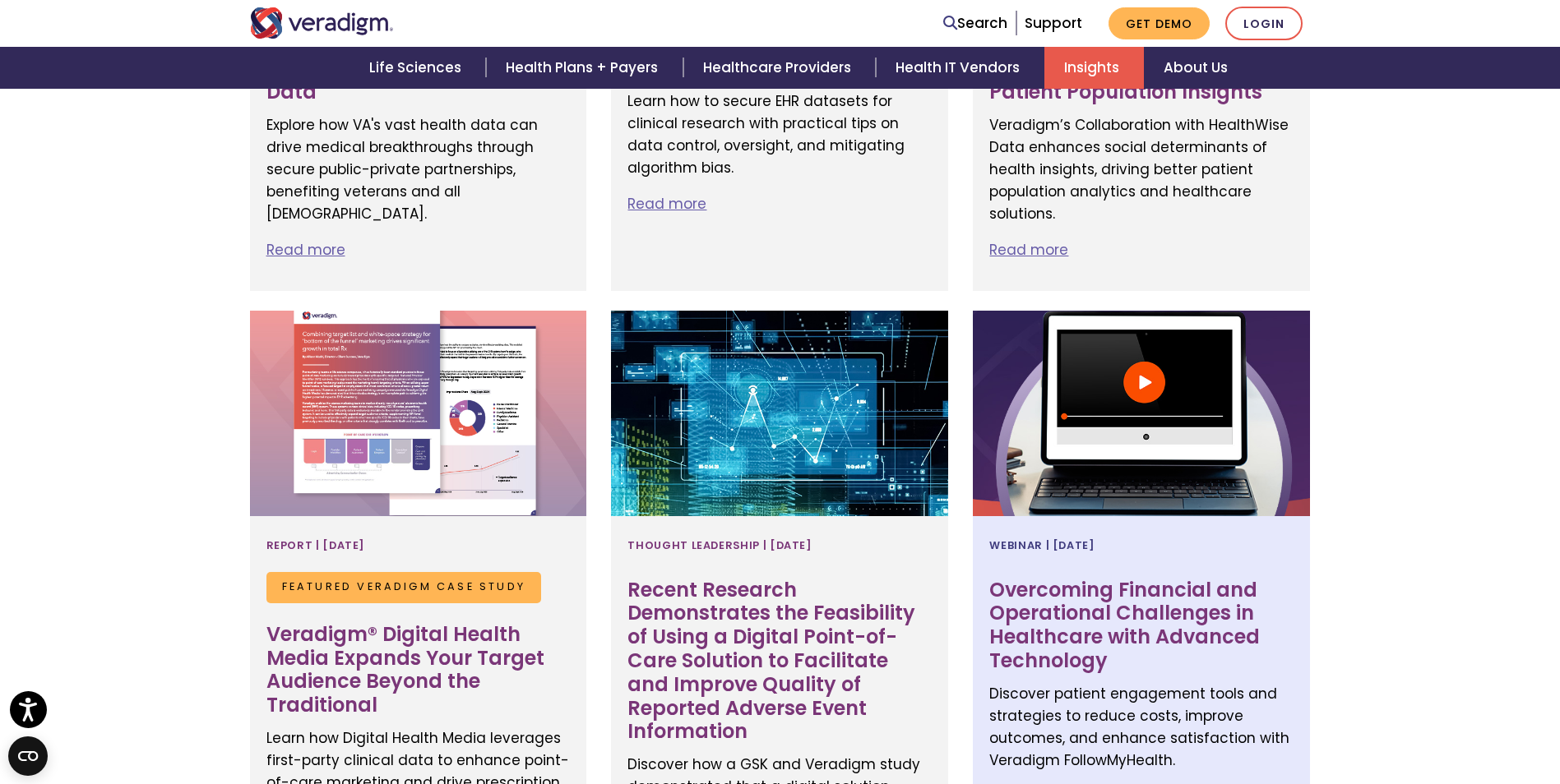
click at [1148, 333] on div at bounding box center [1141, 414] width 337 height 205
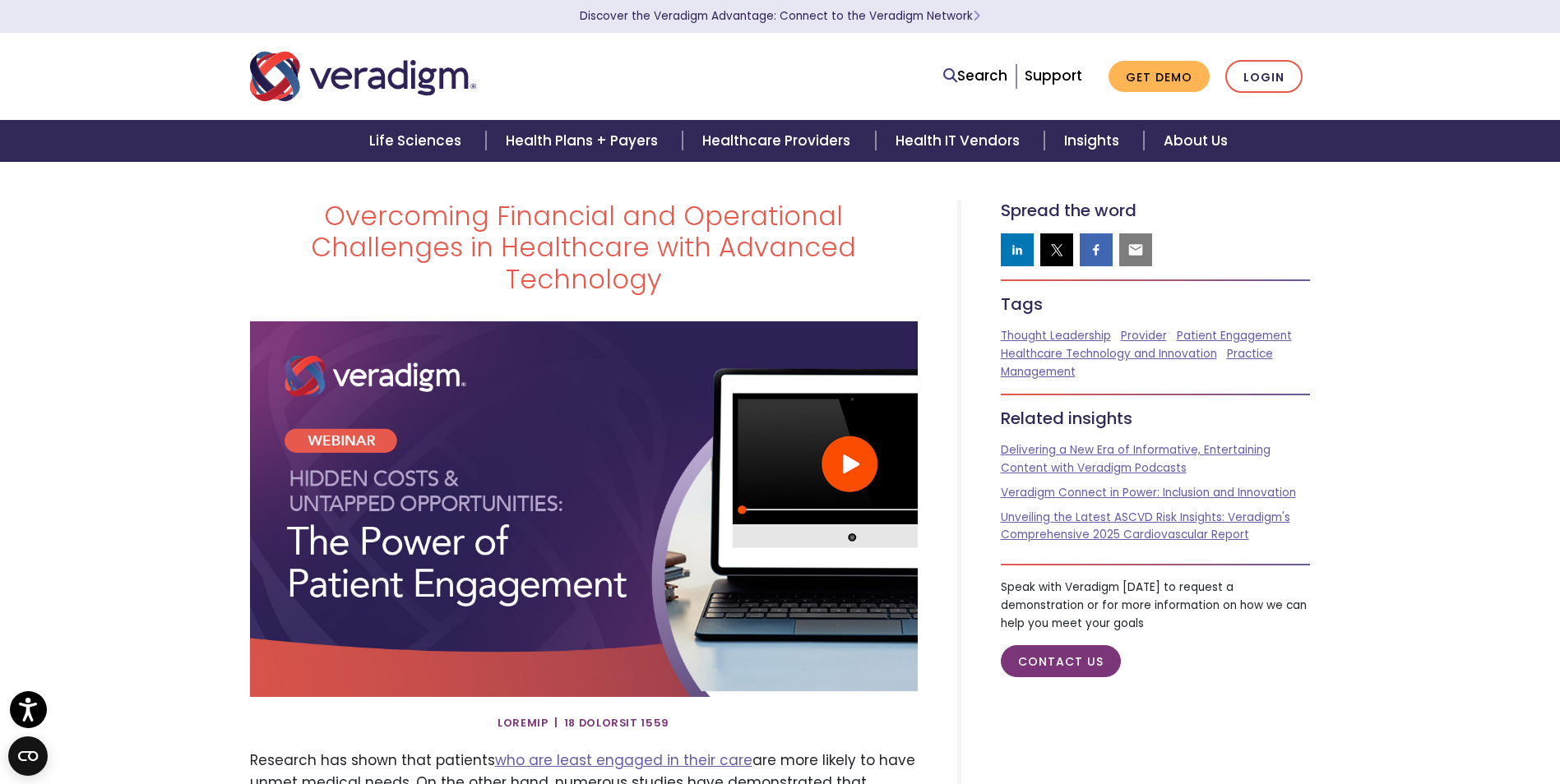
click at [855, 433] on img at bounding box center [583, 509] width 668 height 376
click at [621, 454] on img at bounding box center [583, 509] width 668 height 376
click at [843, 436] on img at bounding box center [583, 509] width 668 height 376
click at [668, 620] on img at bounding box center [583, 509] width 668 height 376
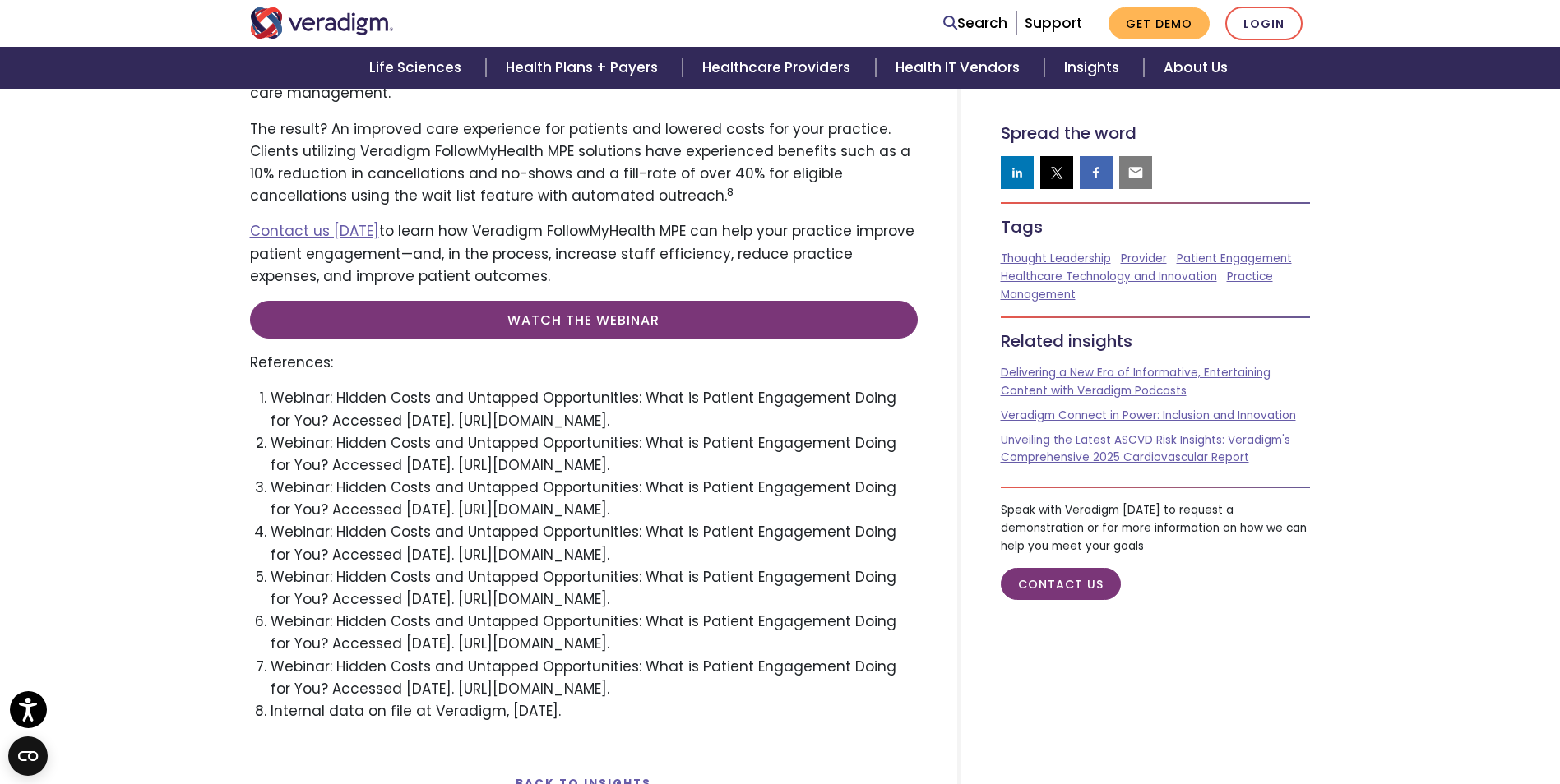
scroll to position [4029, 0]
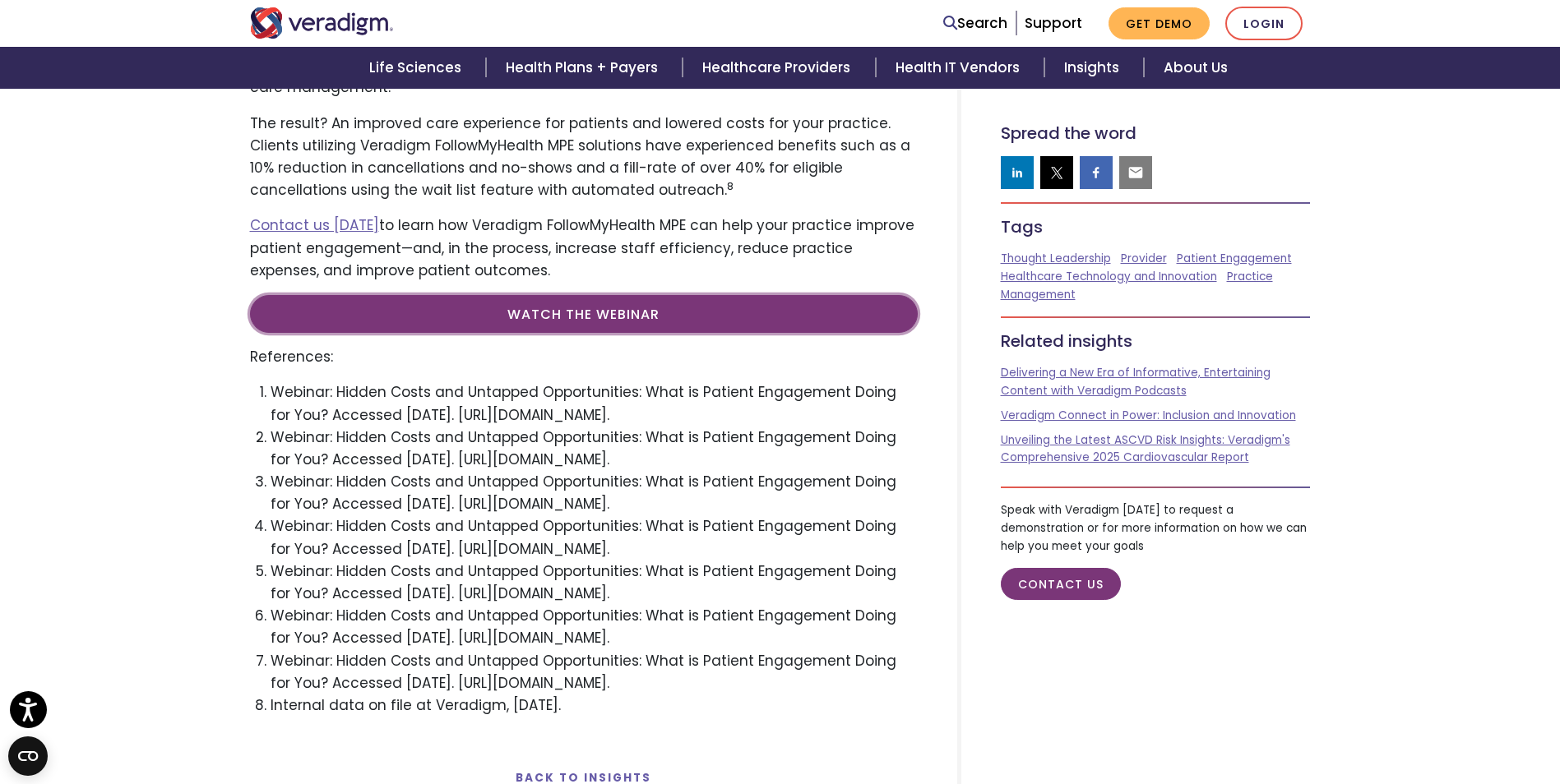
click at [688, 296] on link "Watch the Webinar" at bounding box center [583, 315] width 668 height 38
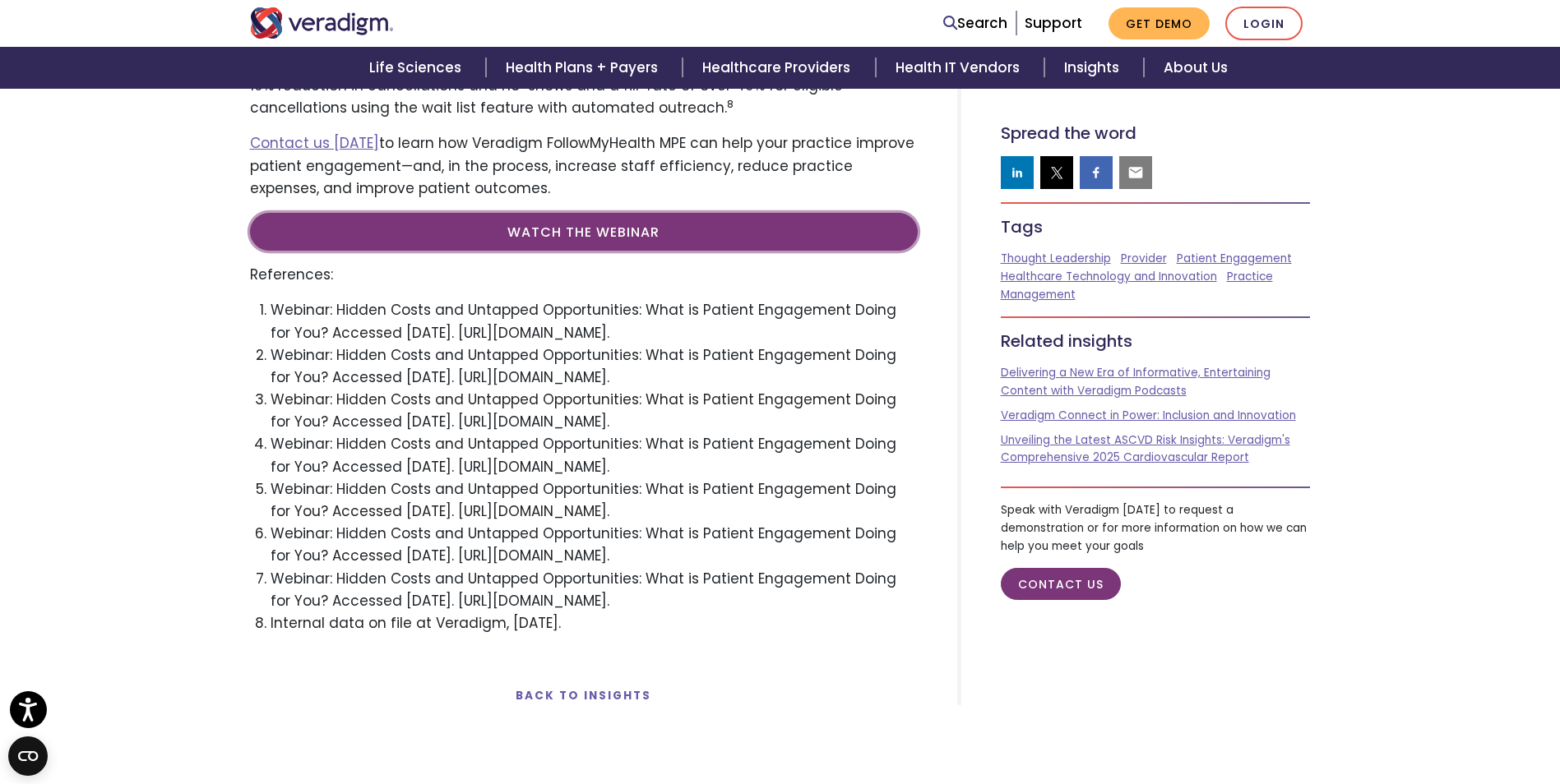
scroll to position [3425, 0]
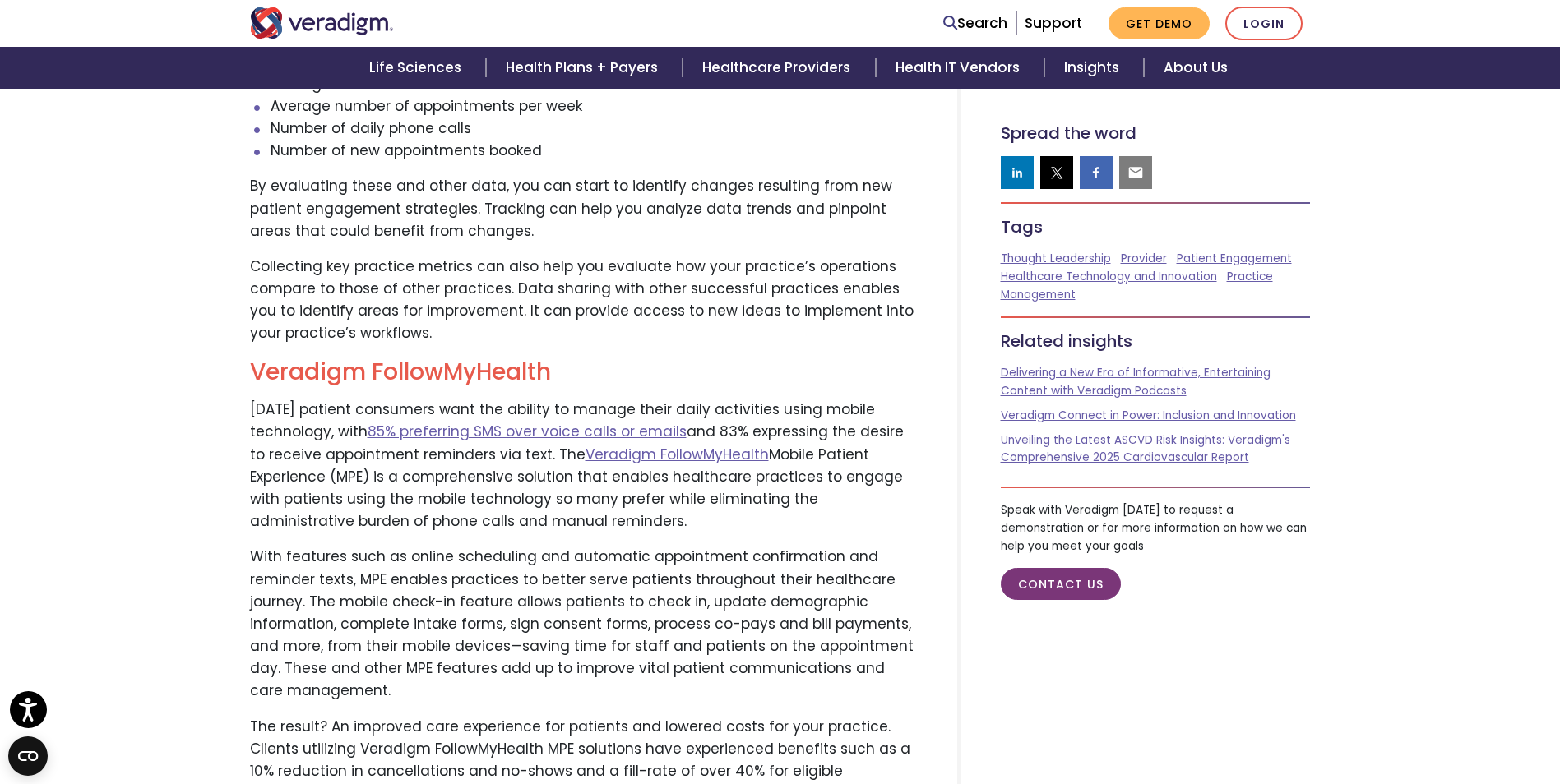
click at [805, 256] on p "Collecting key practice metrics can also help you evaluate how your practice’s …" at bounding box center [583, 300] width 668 height 89
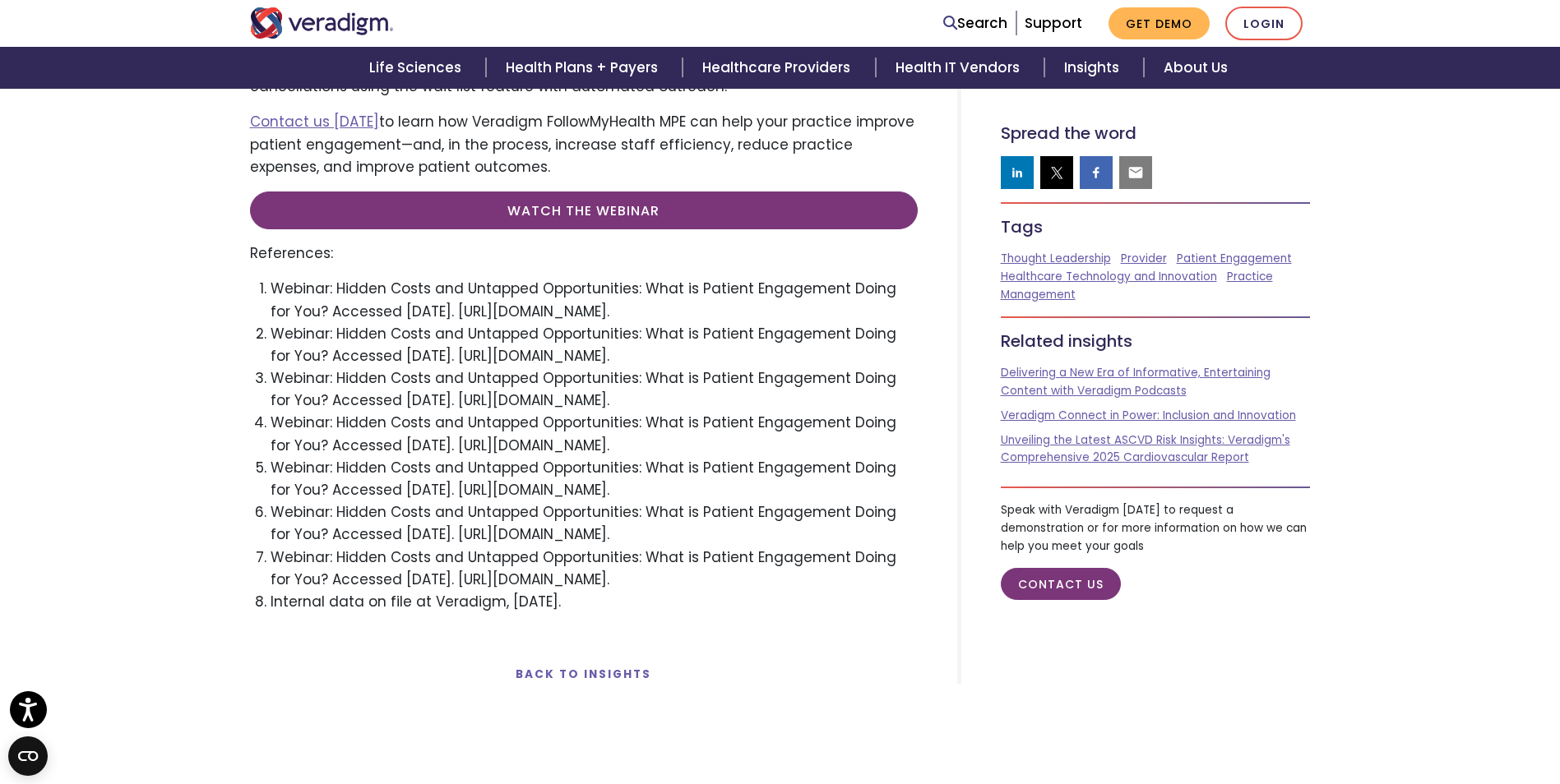
scroll to position [4165, 0]
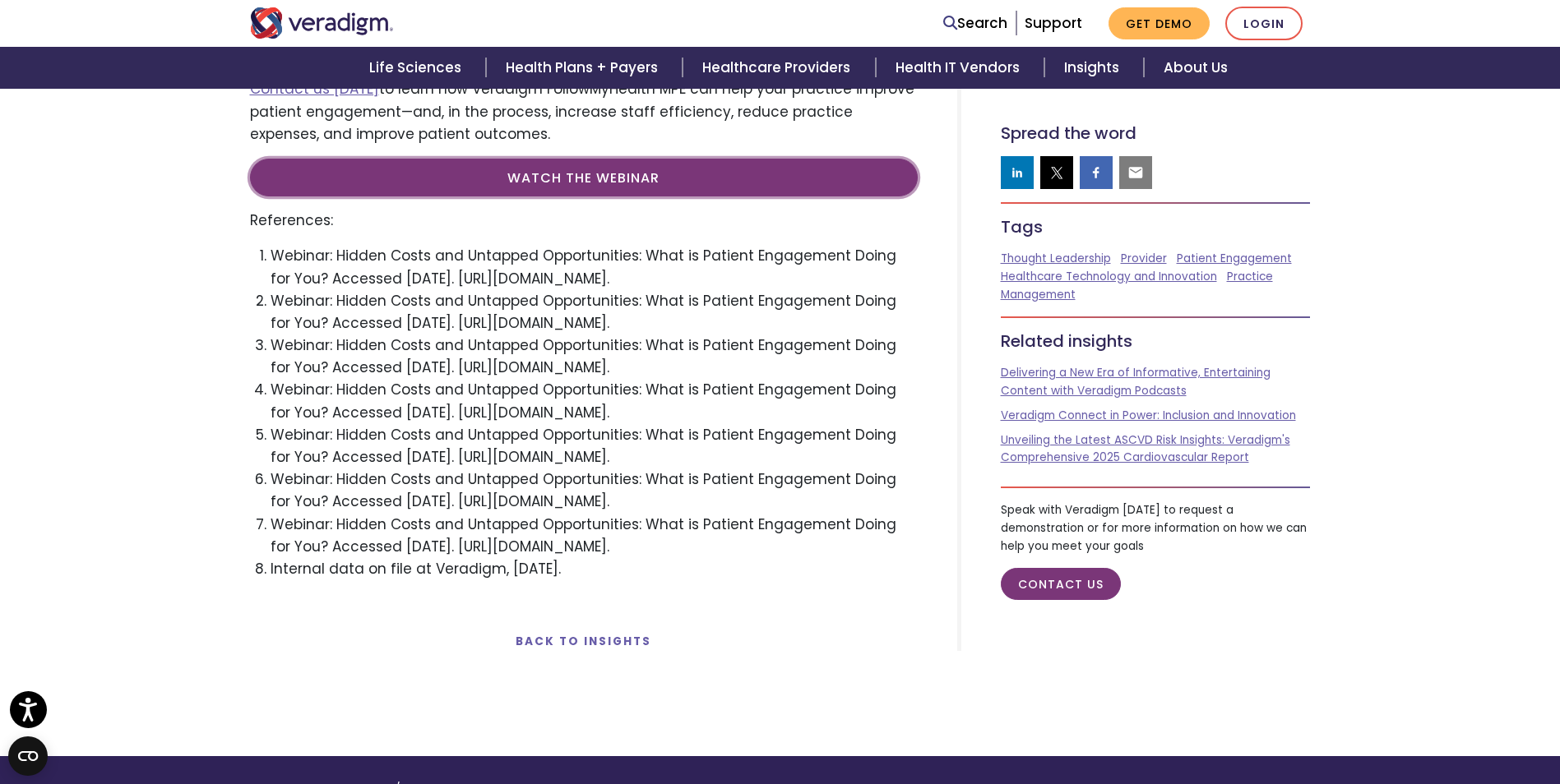
click at [674, 159] on link "Watch the Webinar" at bounding box center [583, 178] width 668 height 38
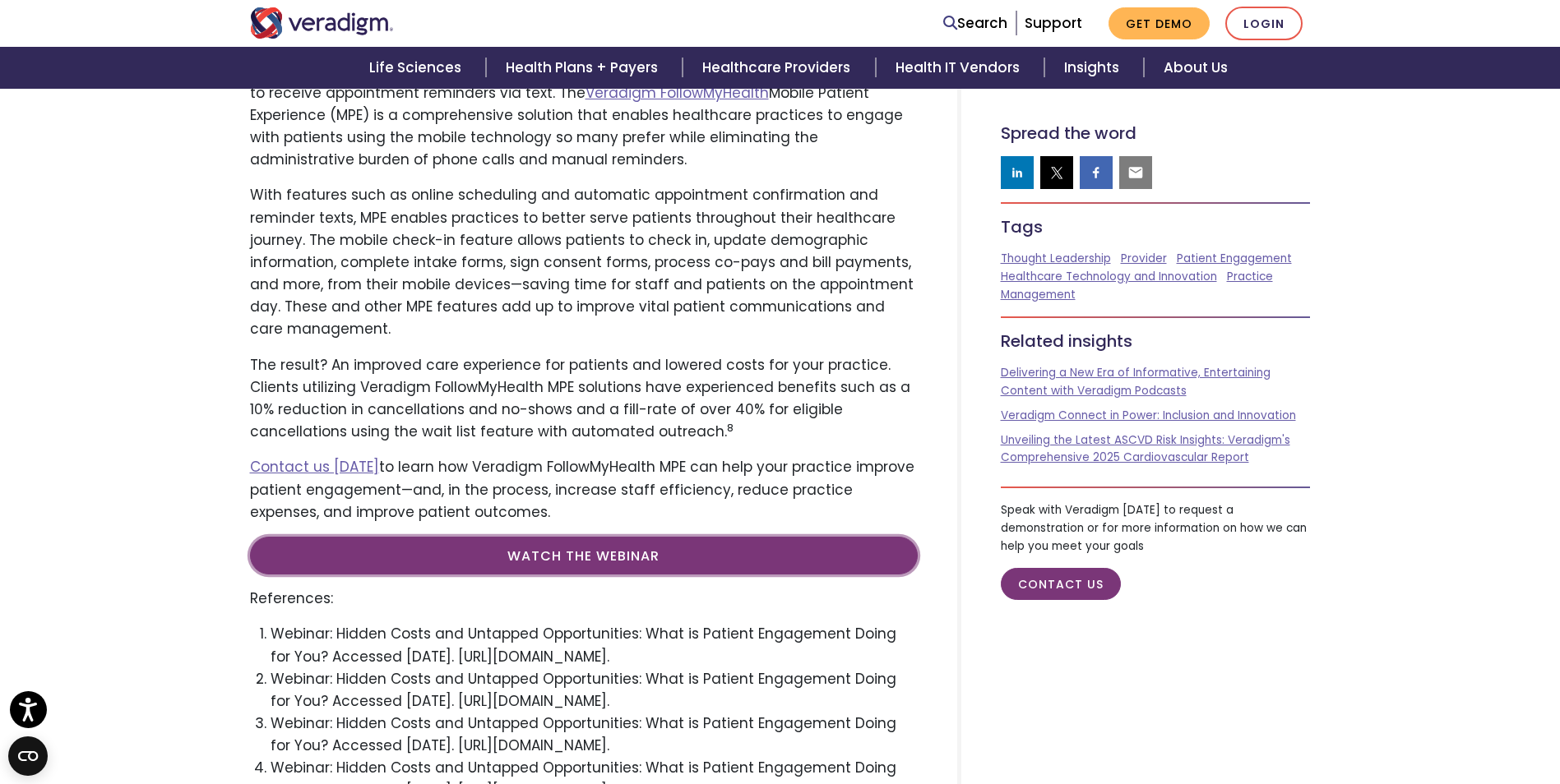
scroll to position [3779, 0]
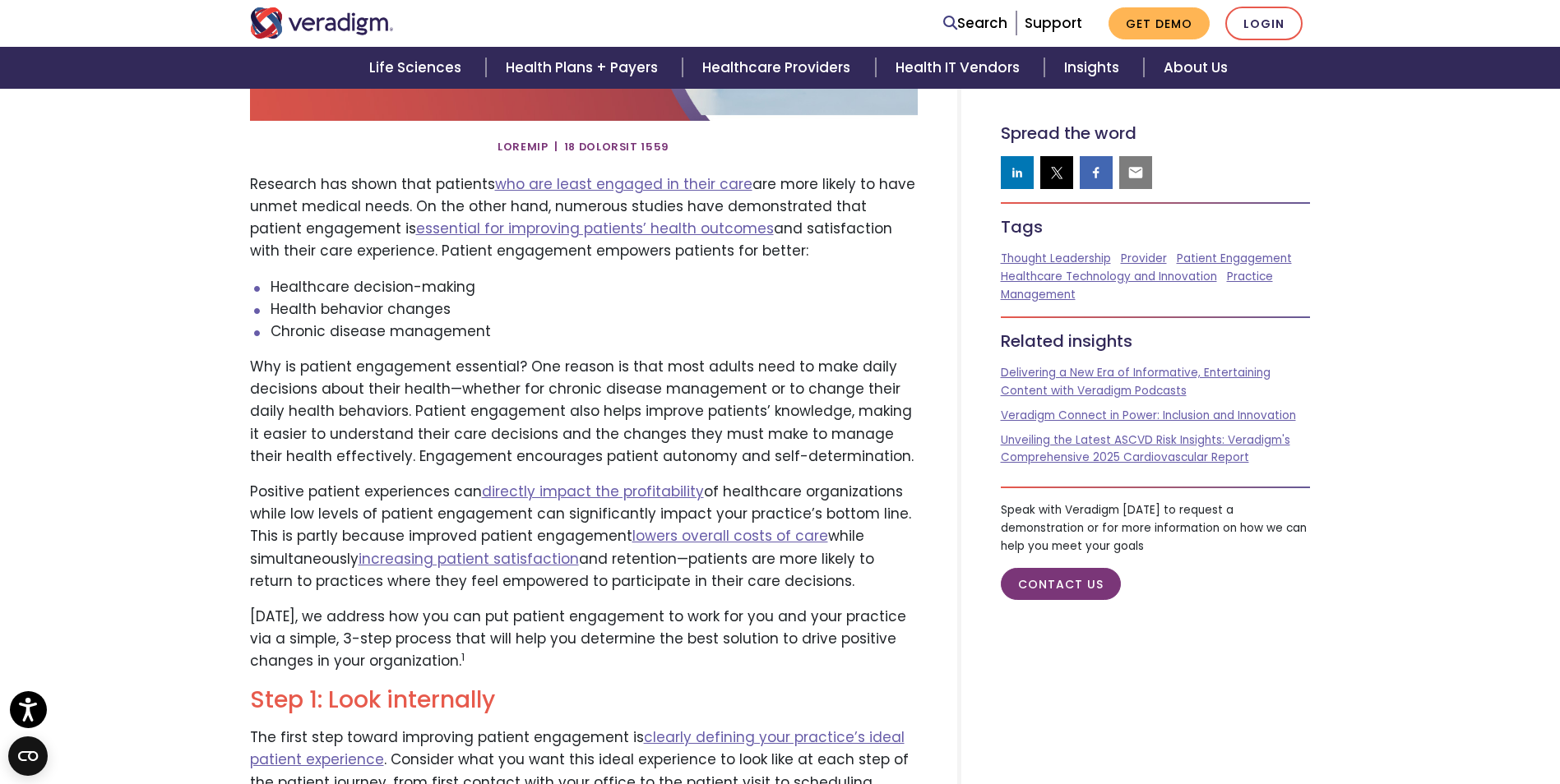
scroll to position [0, 0]
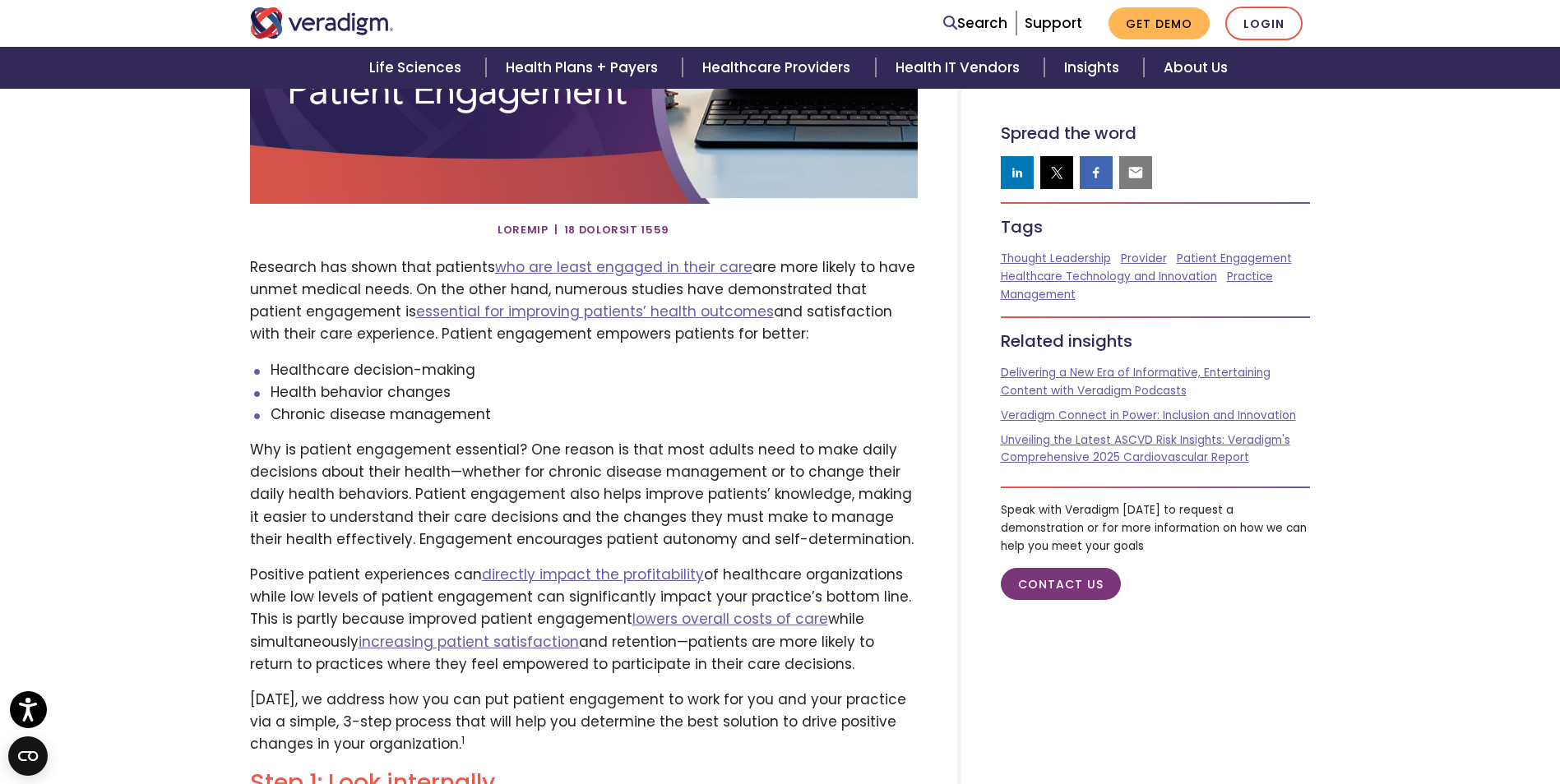
scroll to position [411, 0]
